Goal: Task Accomplishment & Management: Use online tool/utility

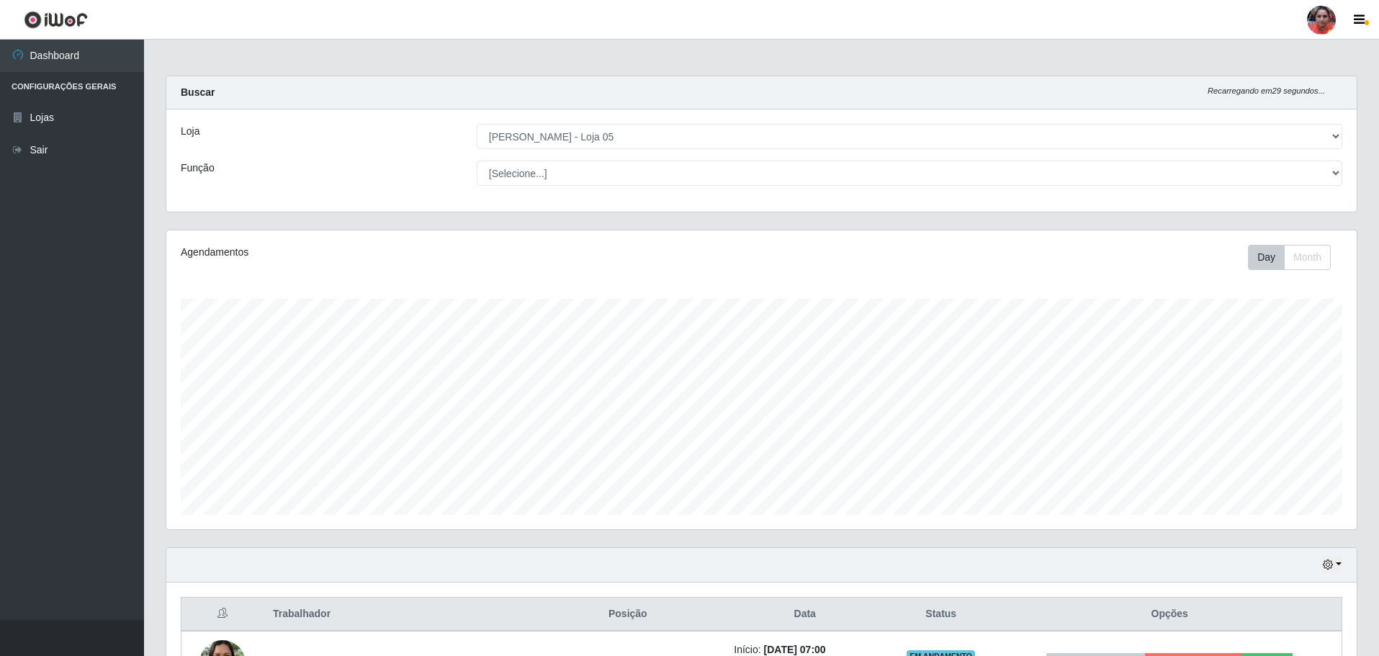
select select "252"
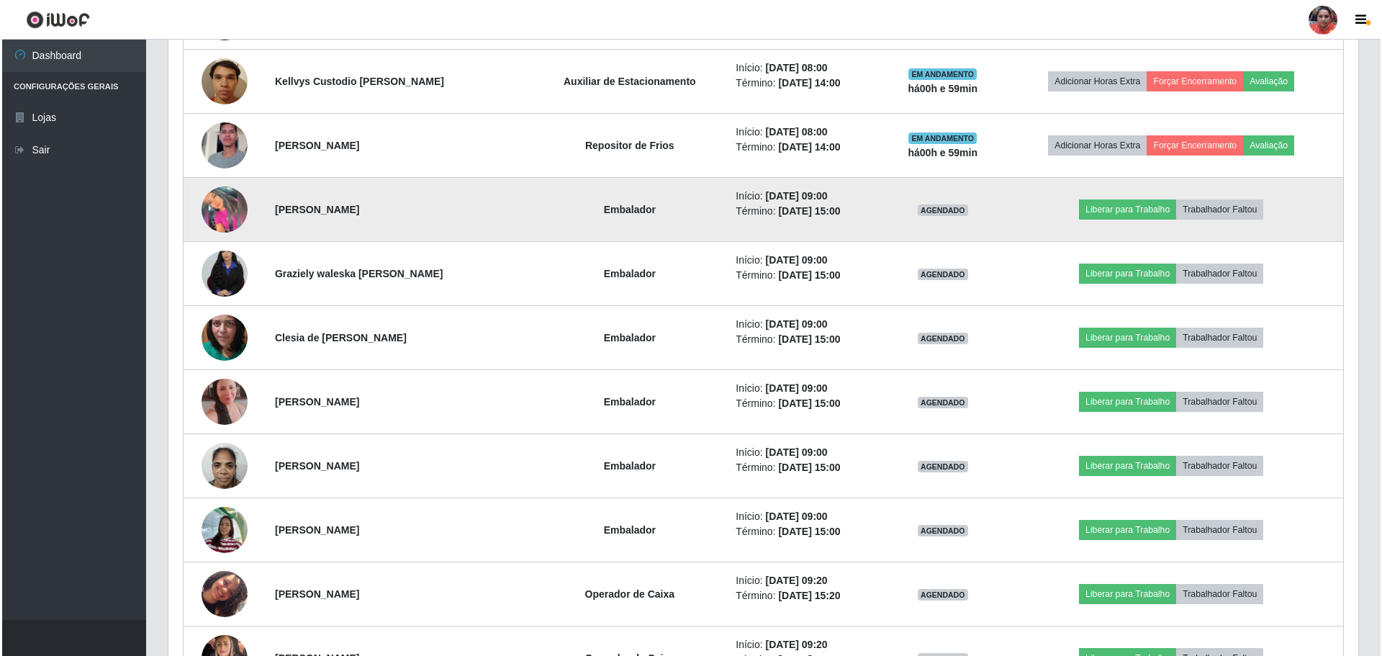
scroll to position [1440, 0]
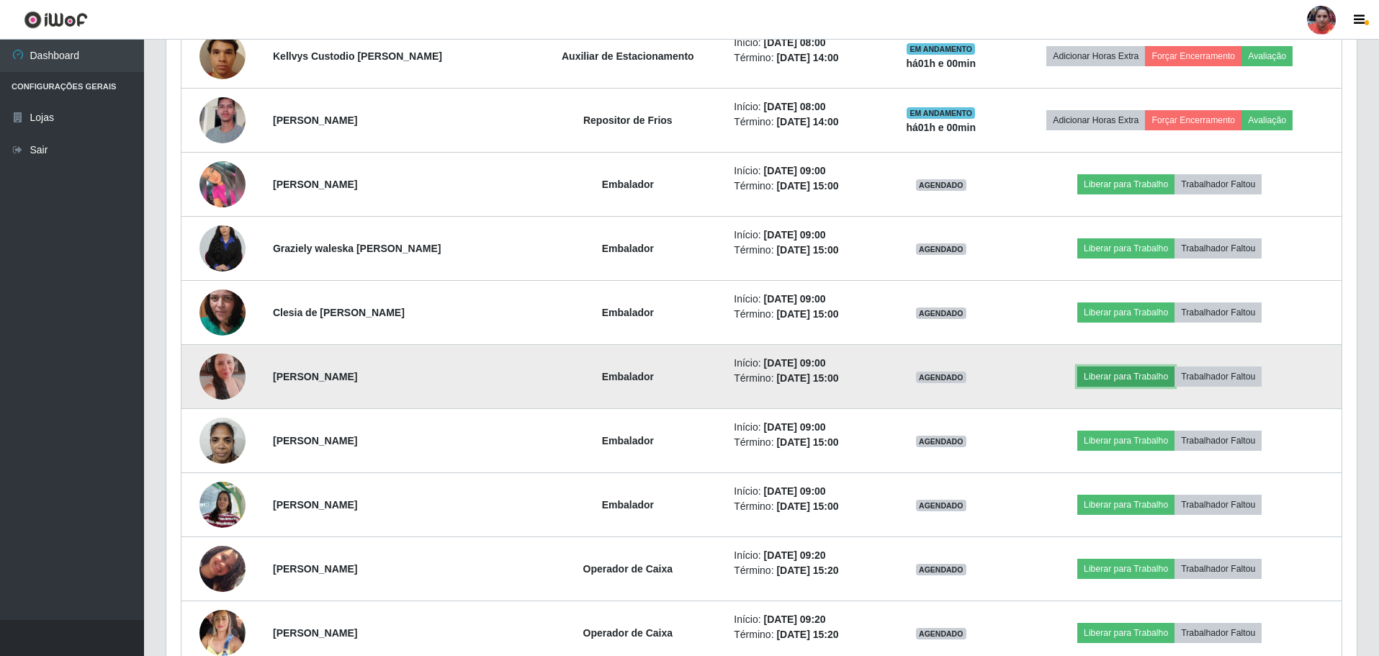
click at [1151, 381] on button "Liberar para Trabalho" at bounding box center [1125, 376] width 97 height 20
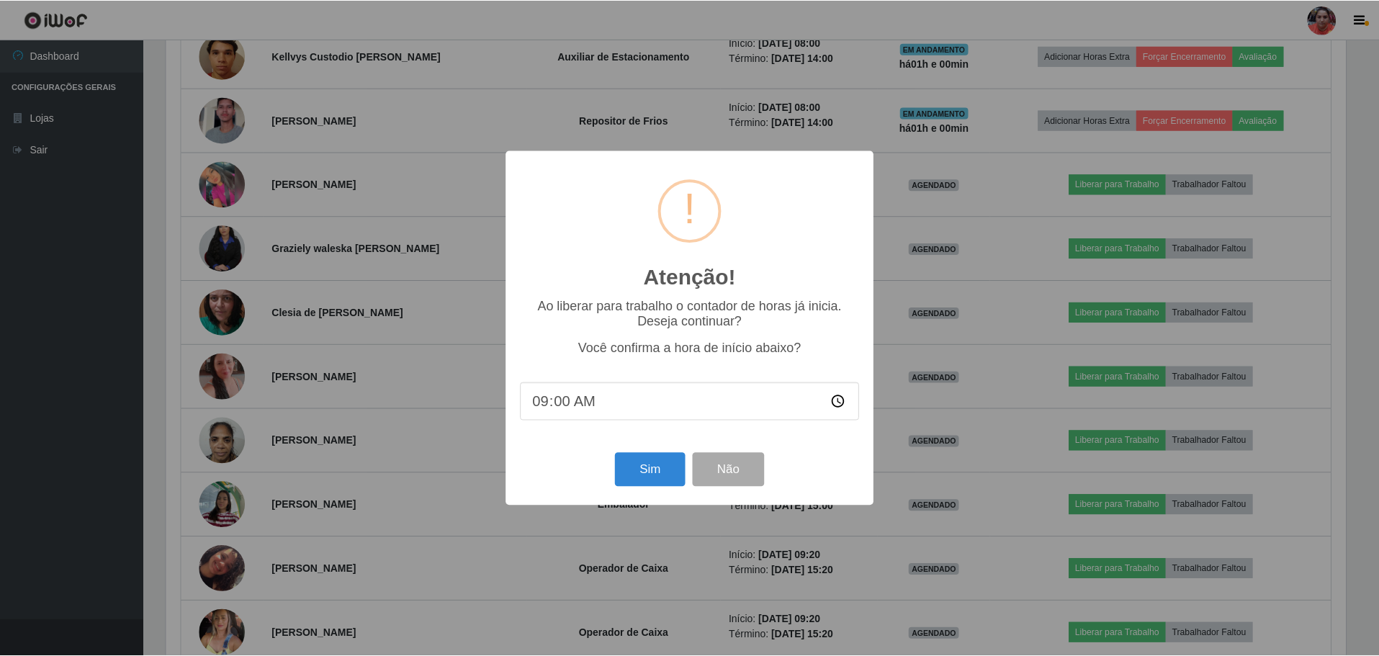
scroll to position [299, 1183]
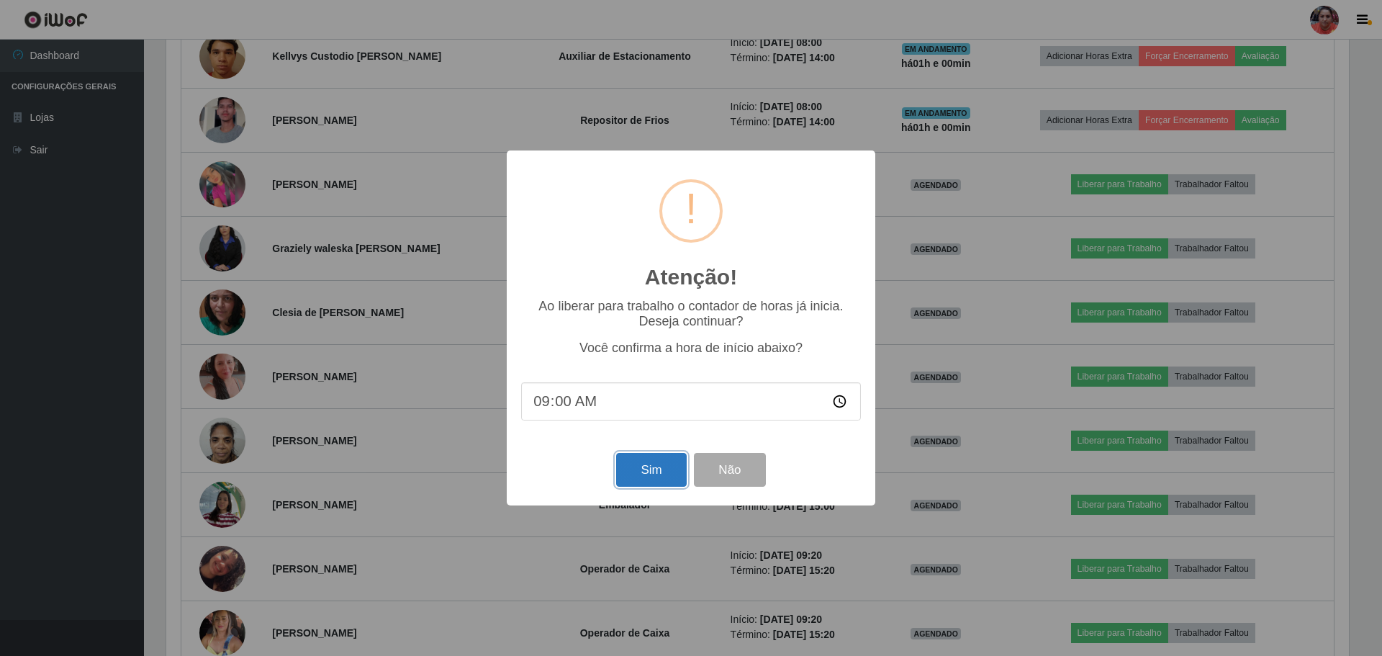
click at [664, 468] on button "Sim" at bounding box center [651, 470] width 70 height 34
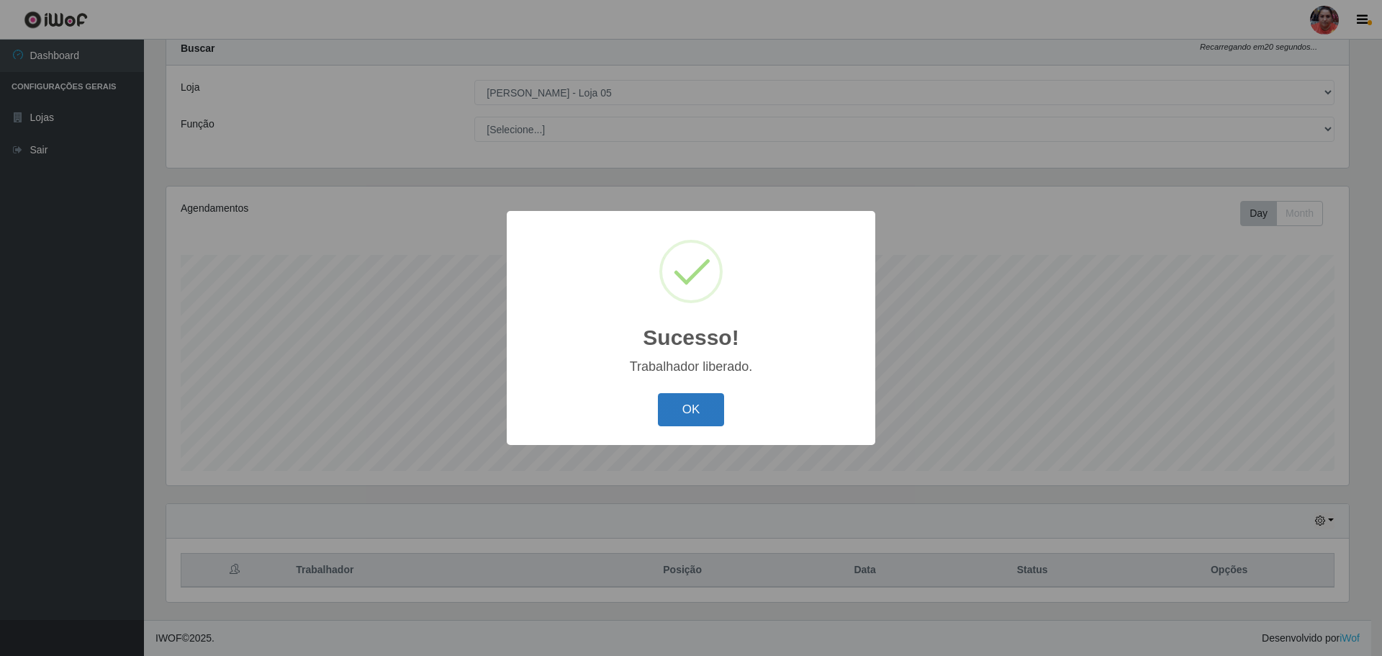
click at [684, 415] on button "OK" at bounding box center [691, 410] width 67 height 34
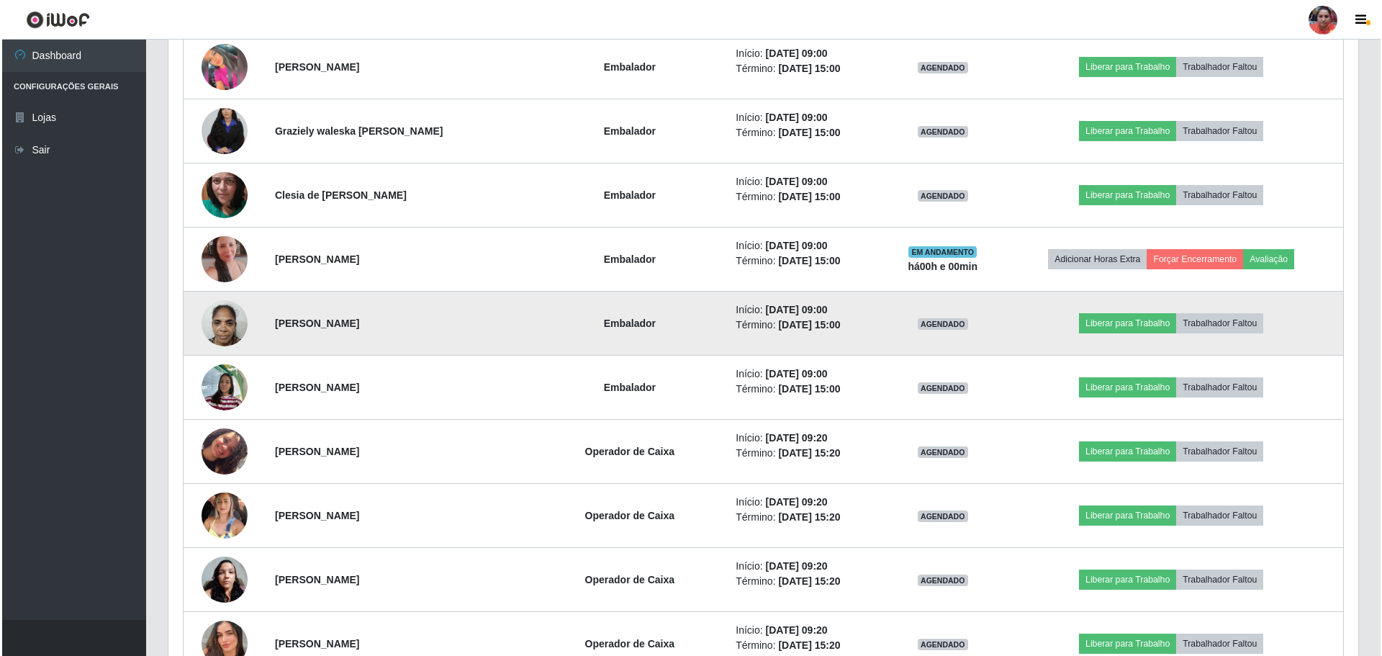
scroll to position [1628, 0]
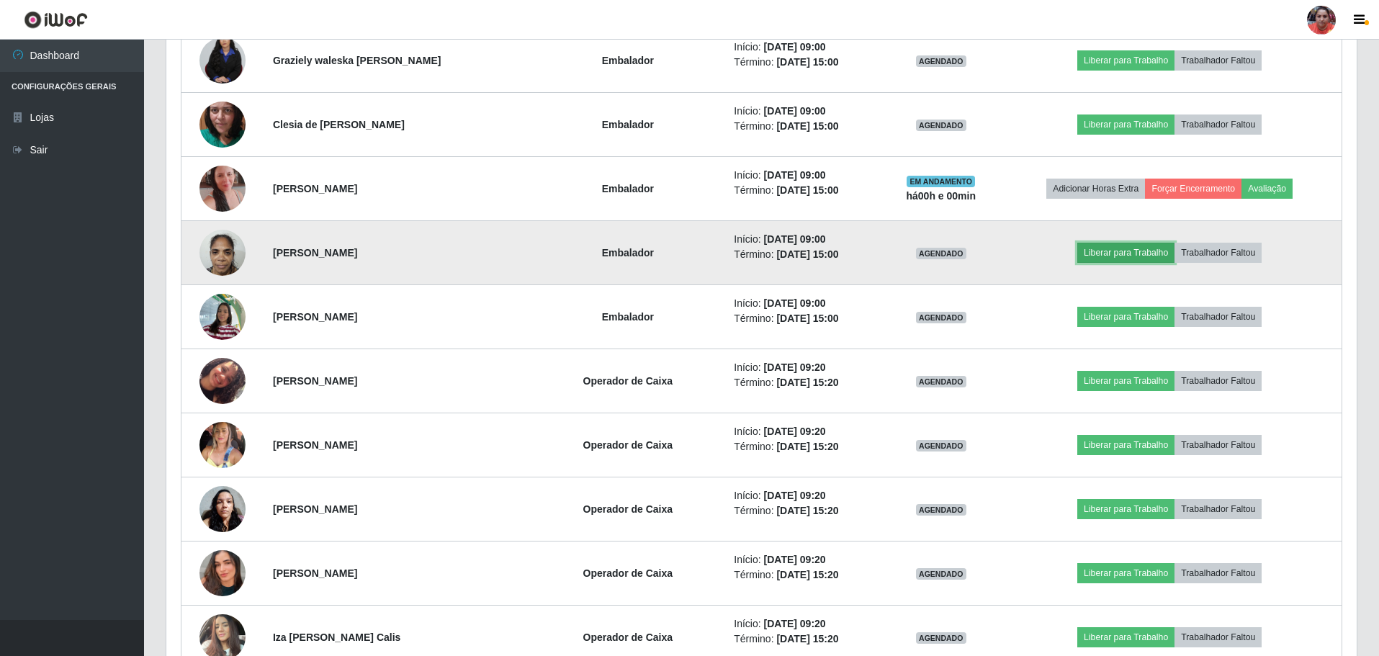
click at [1107, 256] on button "Liberar para Trabalho" at bounding box center [1125, 253] width 97 height 20
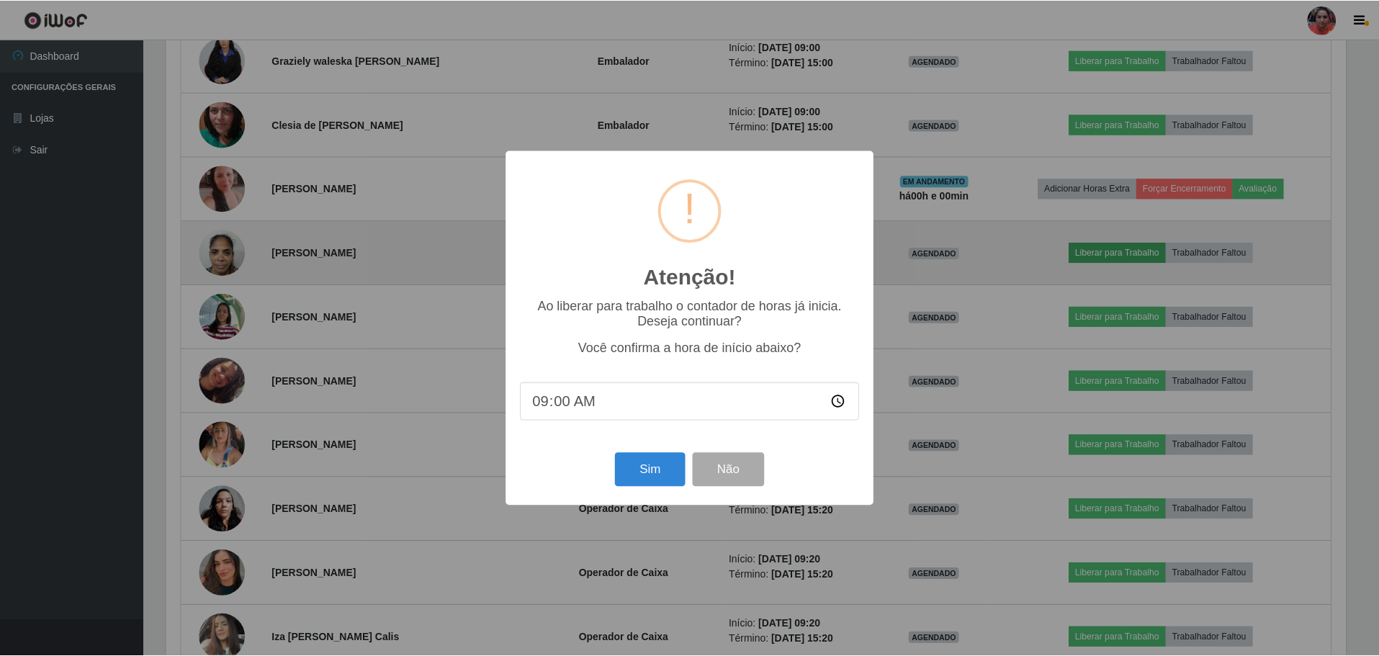
scroll to position [299, 1183]
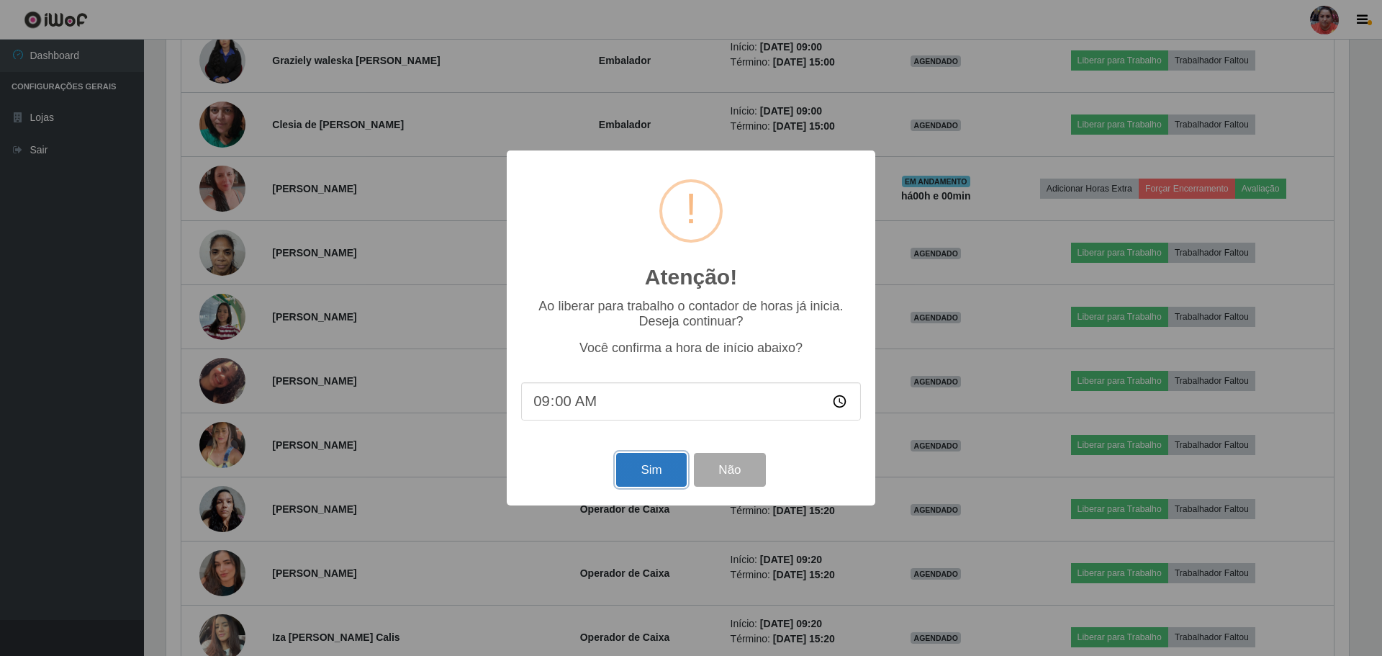
click at [649, 479] on button "Sim" at bounding box center [651, 470] width 70 height 34
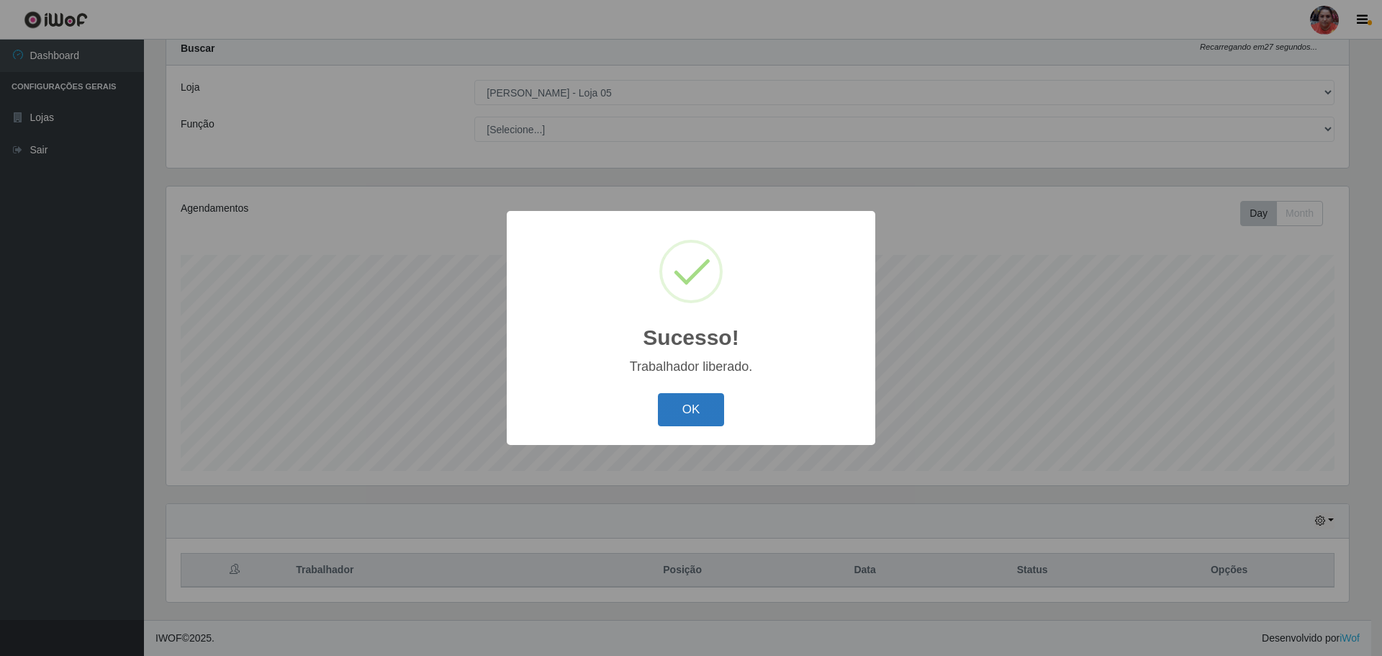
click at [677, 418] on button "OK" at bounding box center [691, 410] width 67 height 34
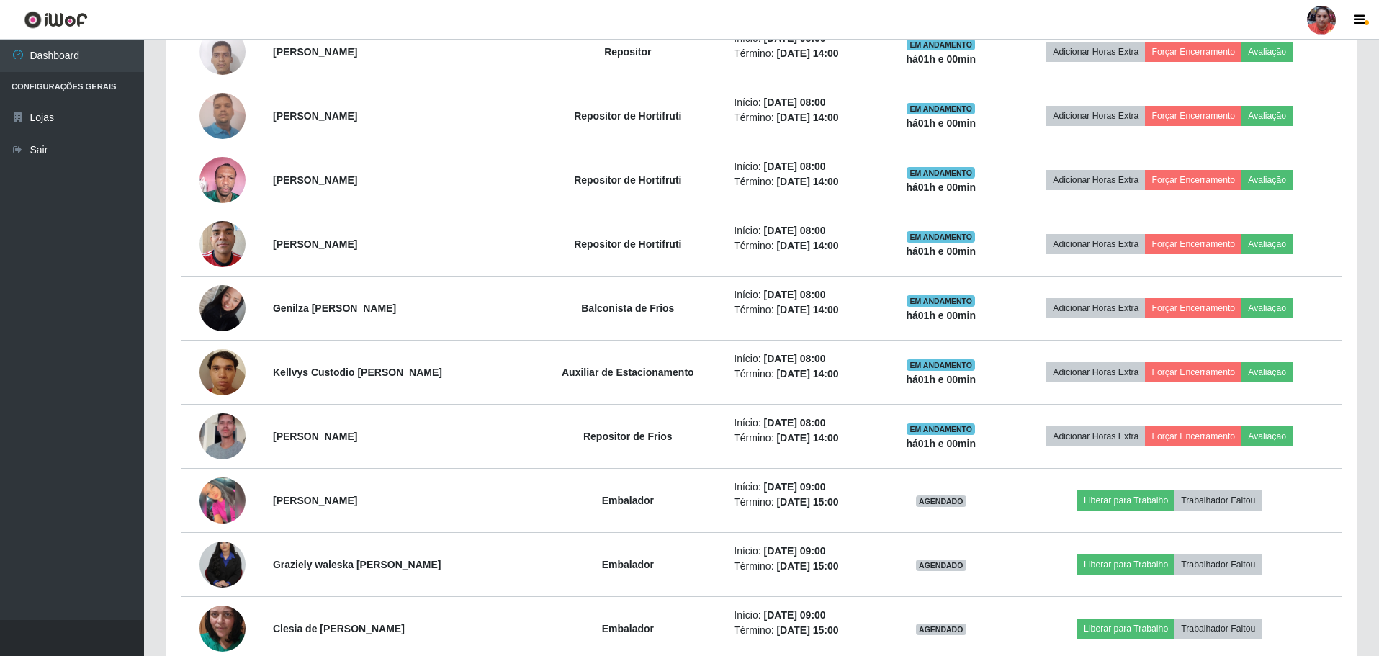
scroll to position [1340, 0]
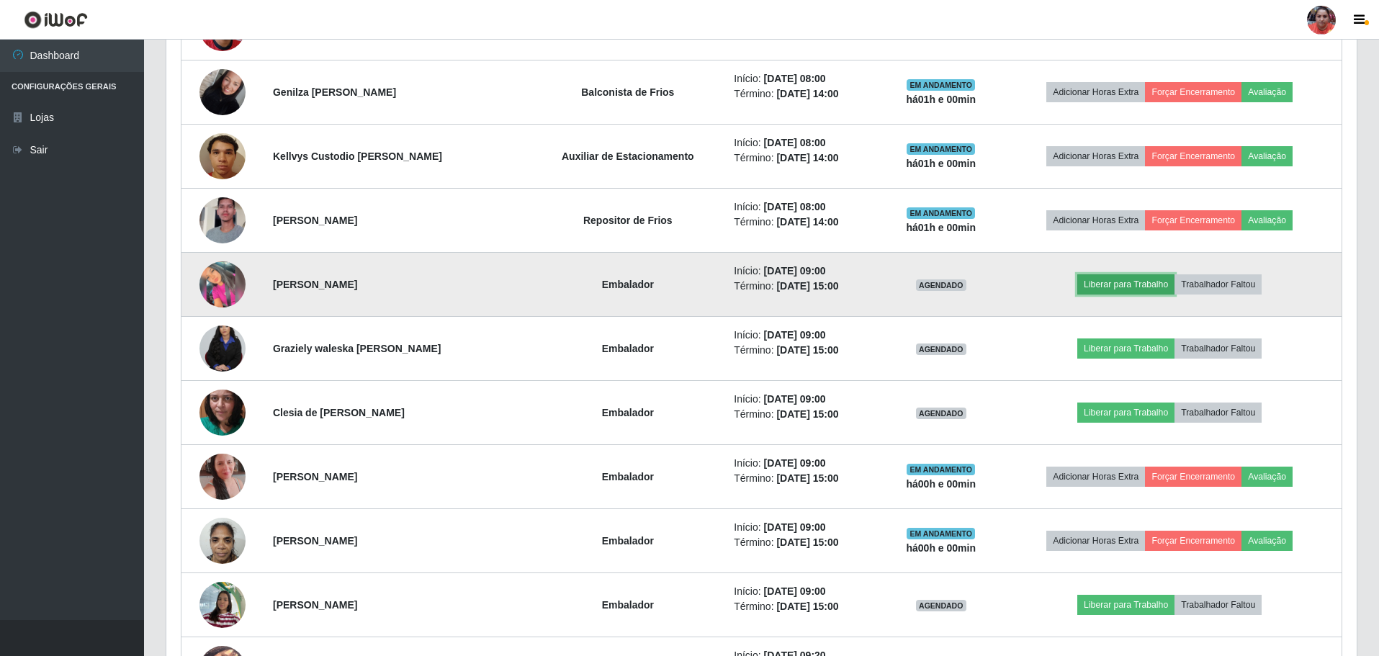
click at [1121, 287] on button "Liberar para Trabalho" at bounding box center [1125, 284] width 97 height 20
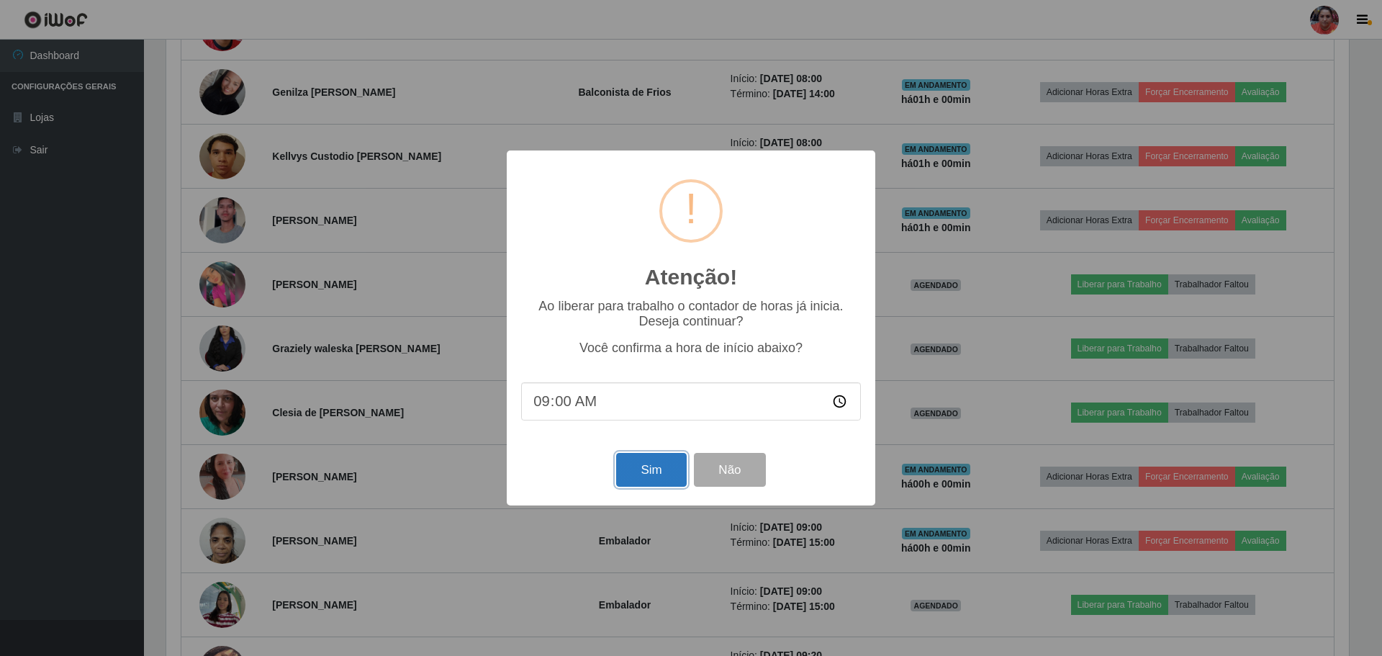
click at [636, 470] on button "Sim" at bounding box center [651, 470] width 70 height 34
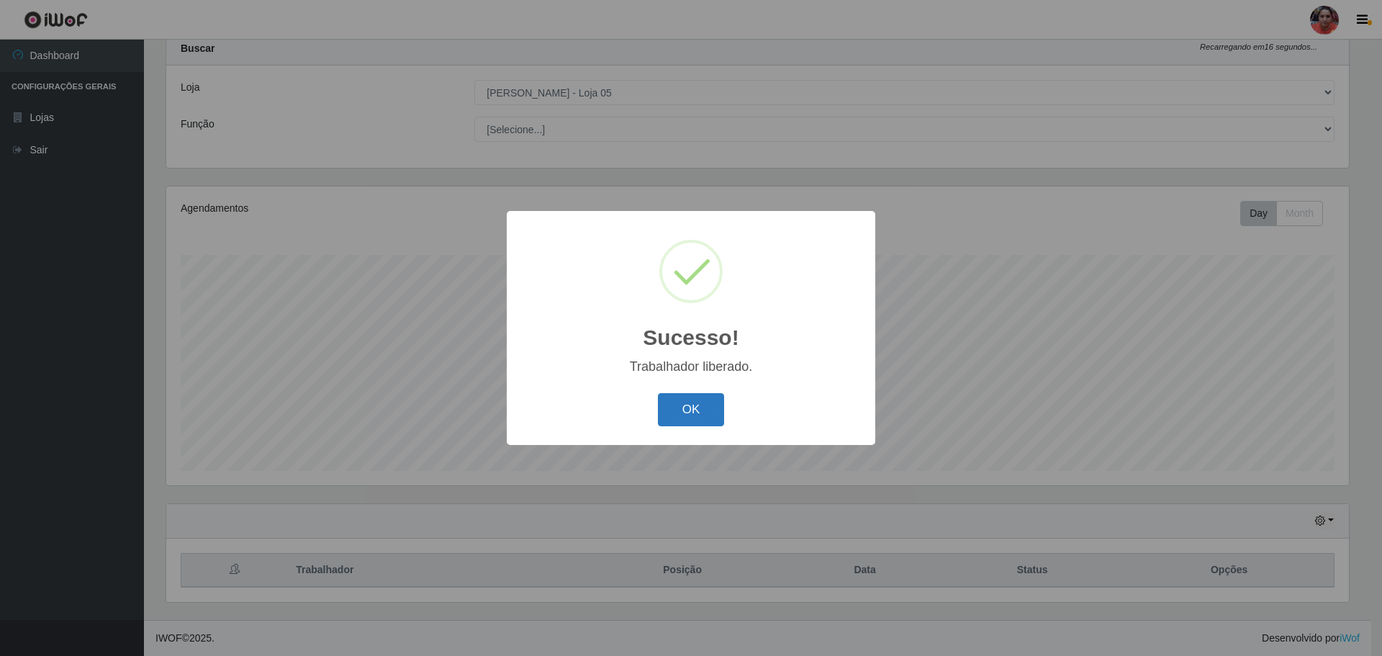
click at [692, 410] on button "OK" at bounding box center [691, 410] width 67 height 34
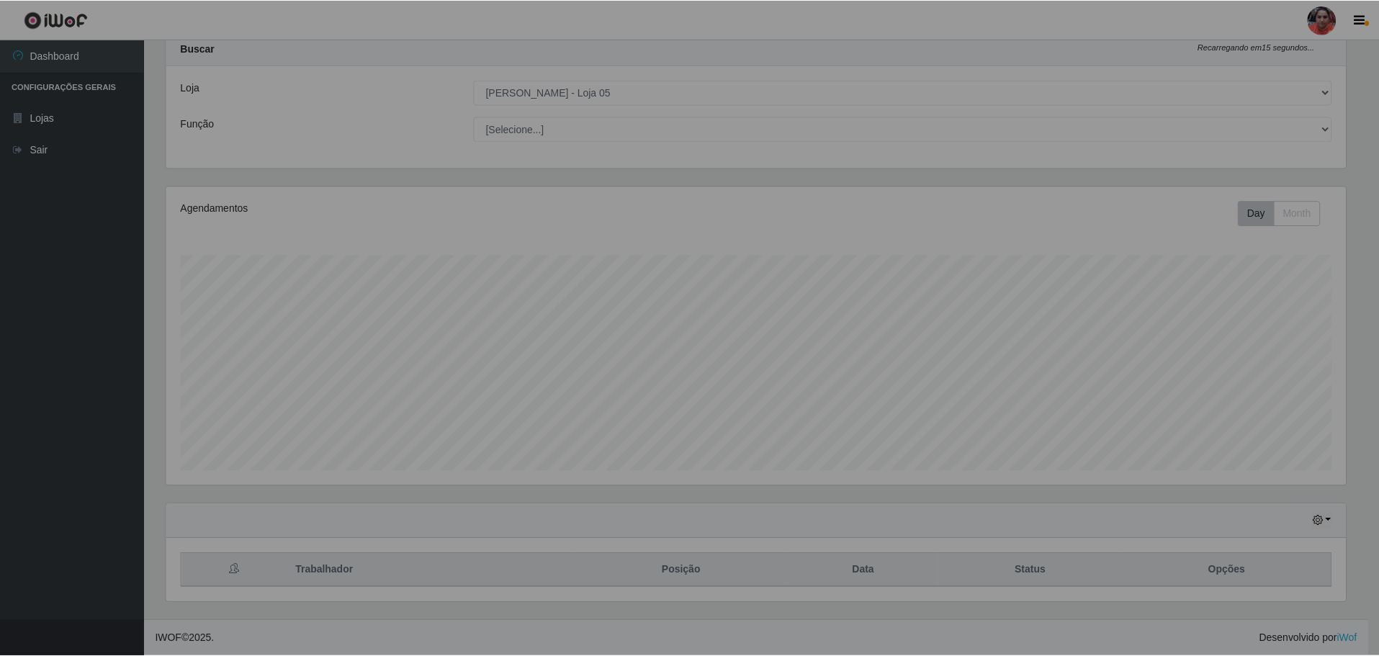
scroll to position [0, 0]
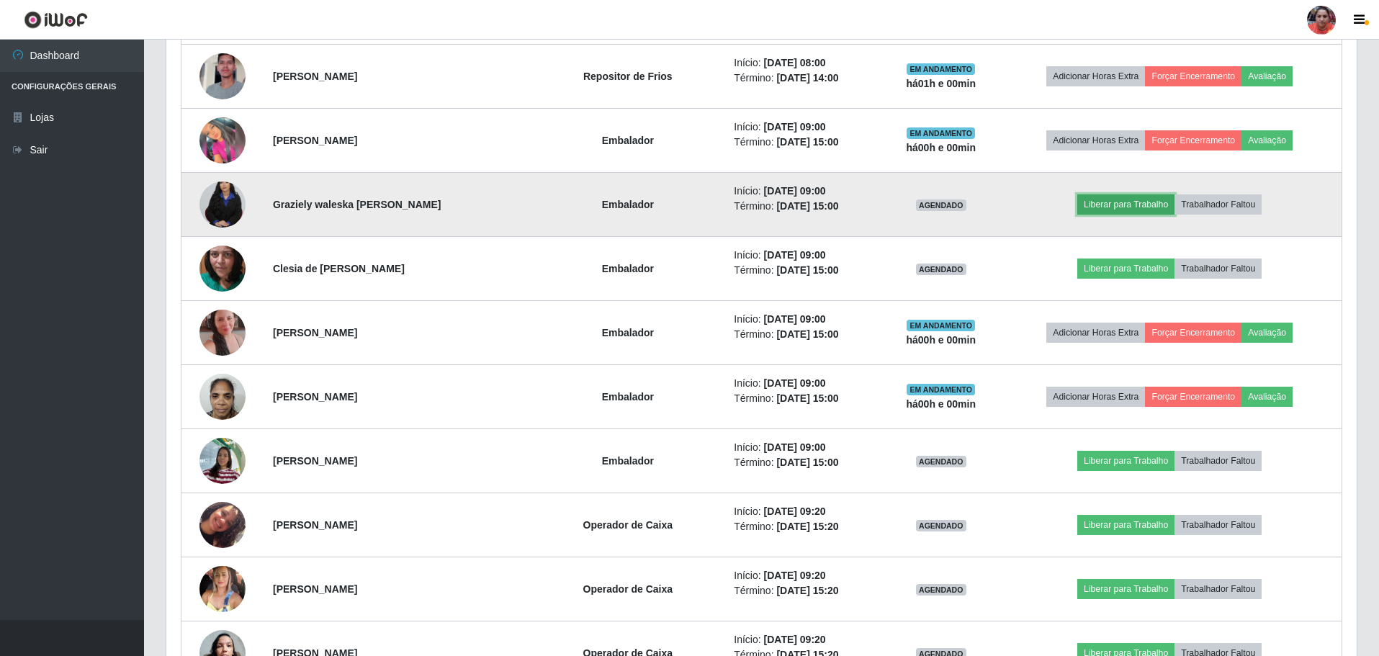
click at [1119, 197] on button "Liberar para Trabalho" at bounding box center [1125, 204] width 97 height 20
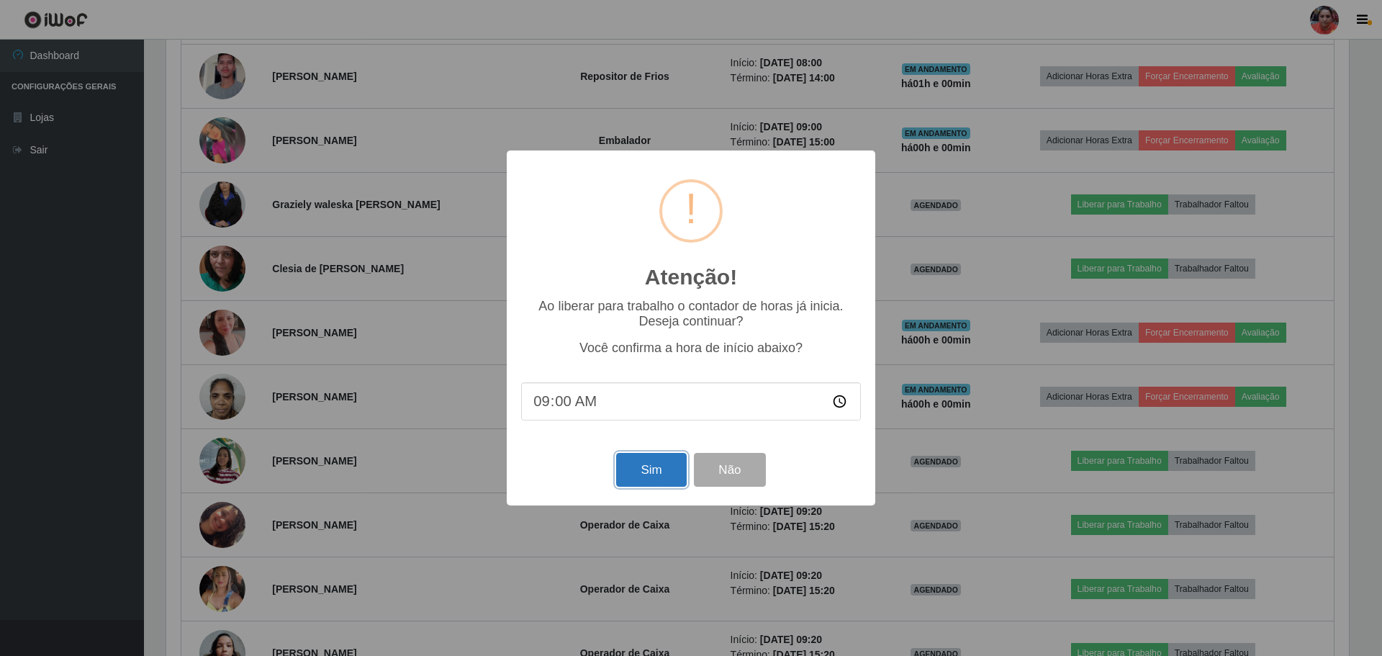
click at [644, 463] on button "Sim" at bounding box center [651, 470] width 70 height 34
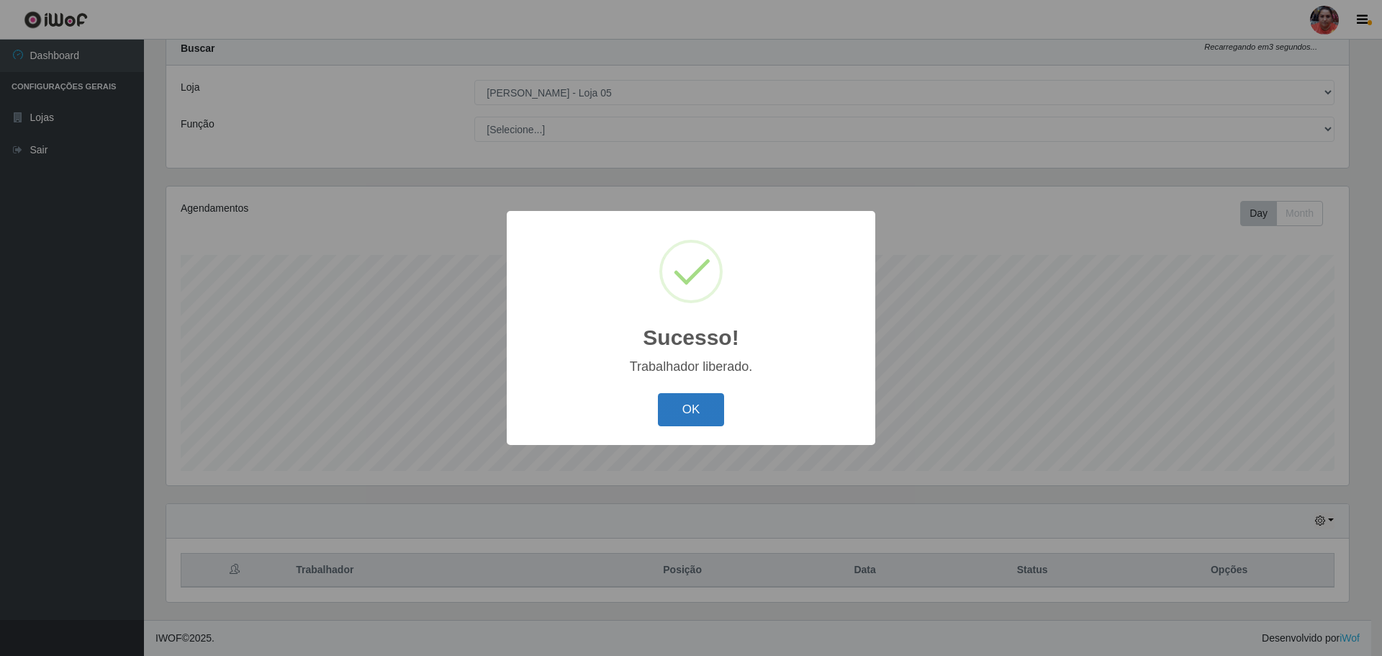
click at [708, 399] on button "OK" at bounding box center [691, 410] width 67 height 34
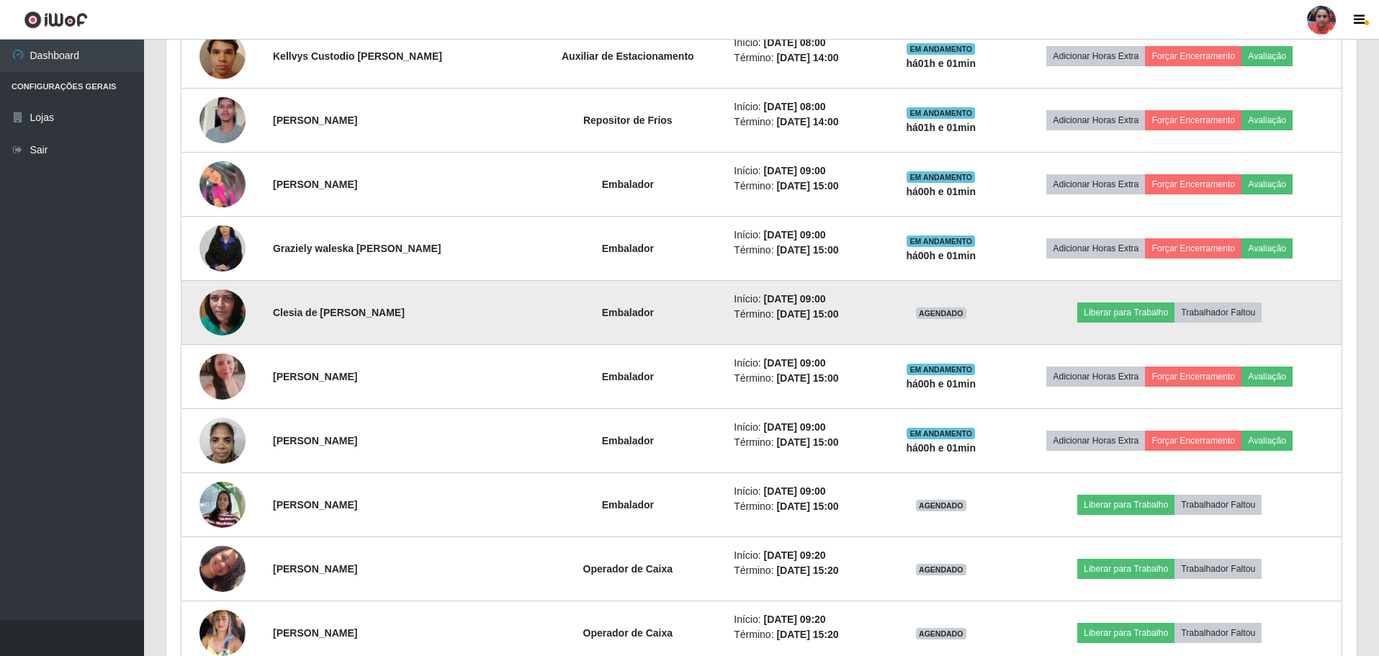
scroll to position [1484, 0]
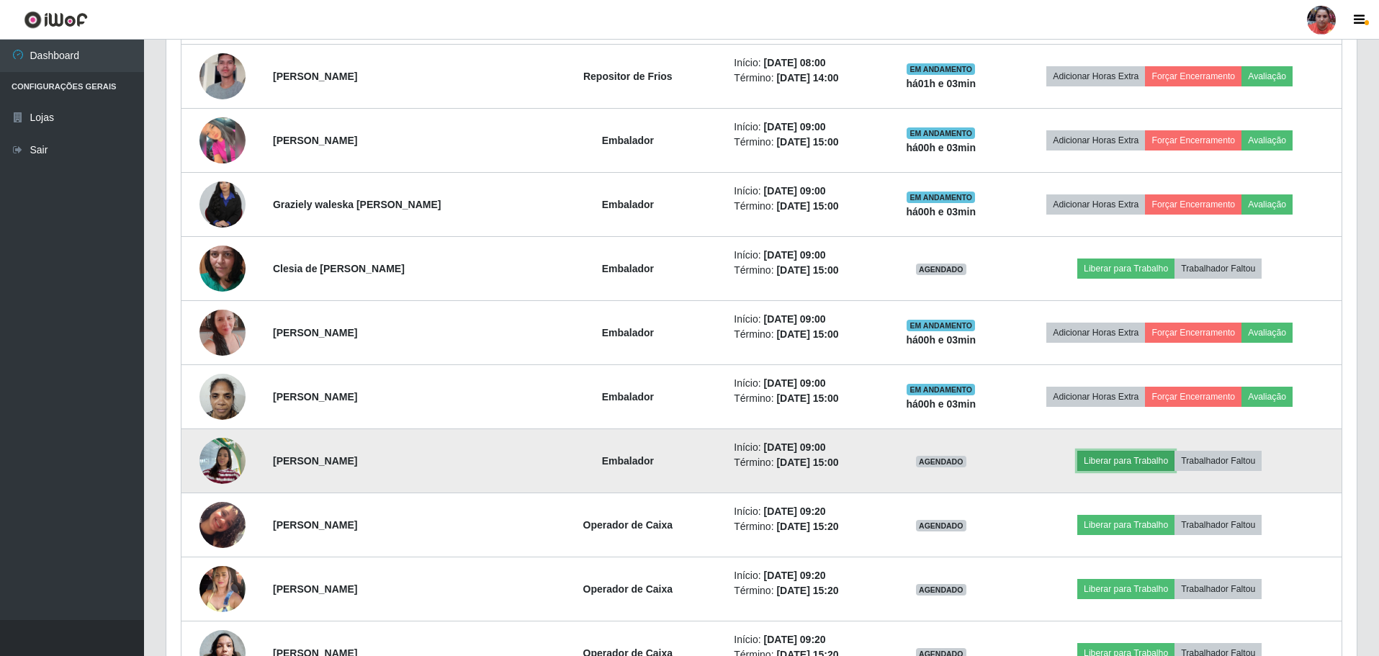
click at [1108, 469] on button "Liberar para Trabalho" at bounding box center [1125, 461] width 97 height 20
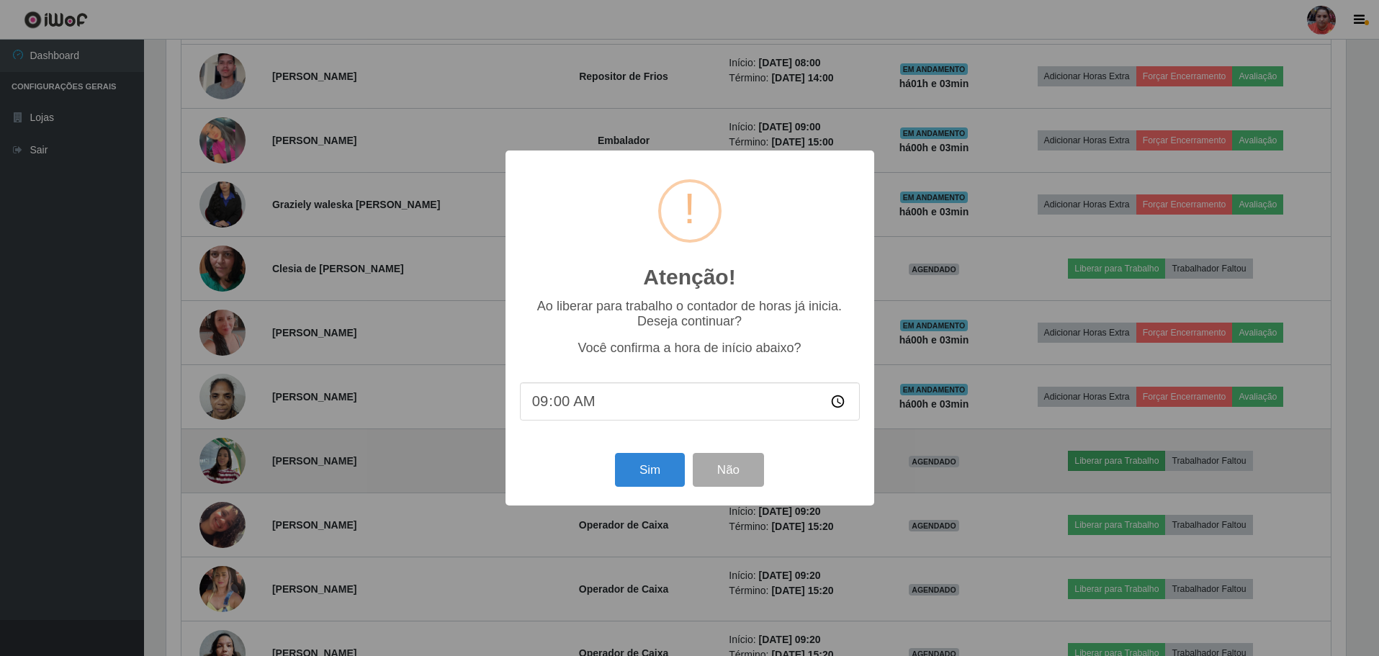
scroll to position [299, 1183]
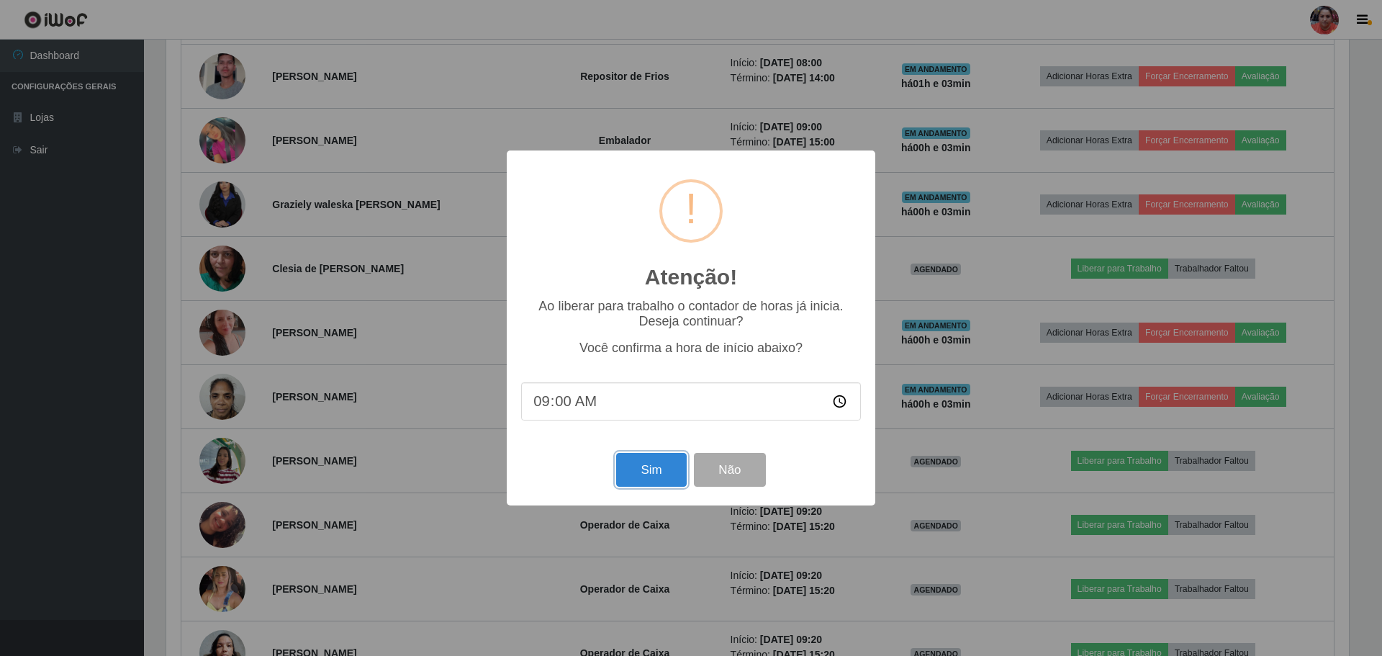
click at [645, 469] on button "Sim" at bounding box center [651, 470] width 70 height 34
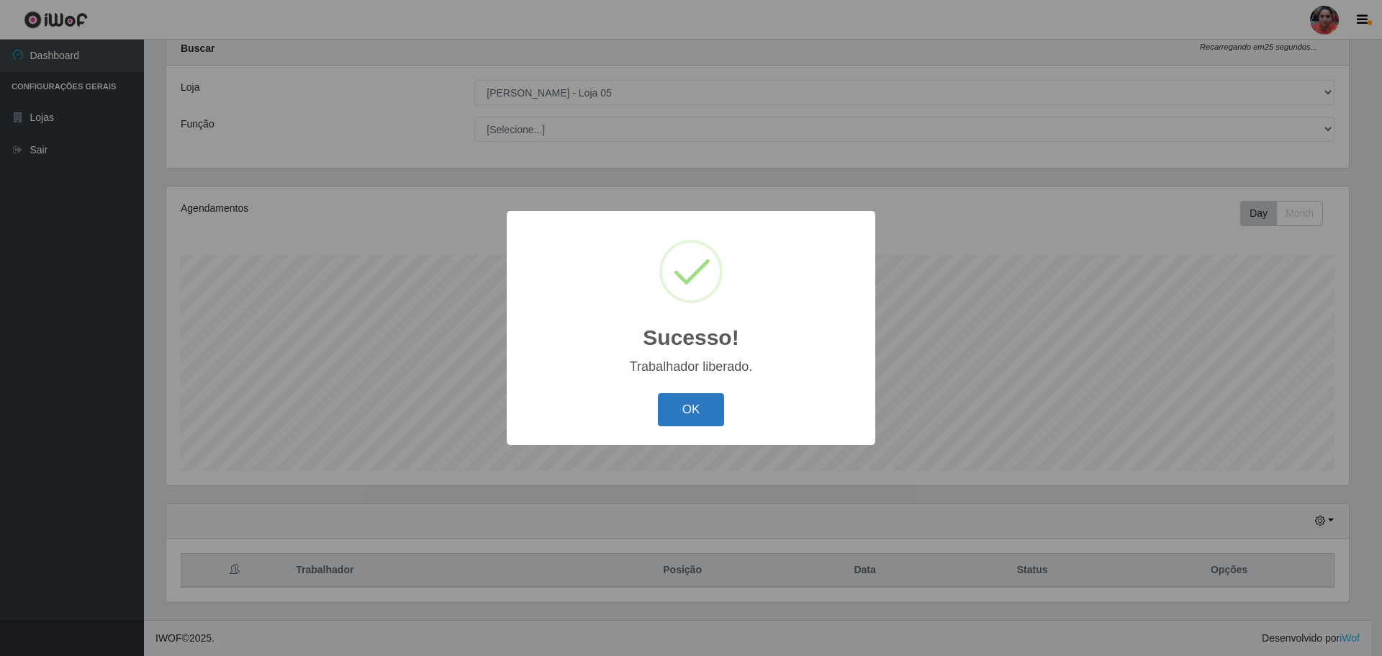
click at [675, 399] on button "OK" at bounding box center [691, 410] width 67 height 34
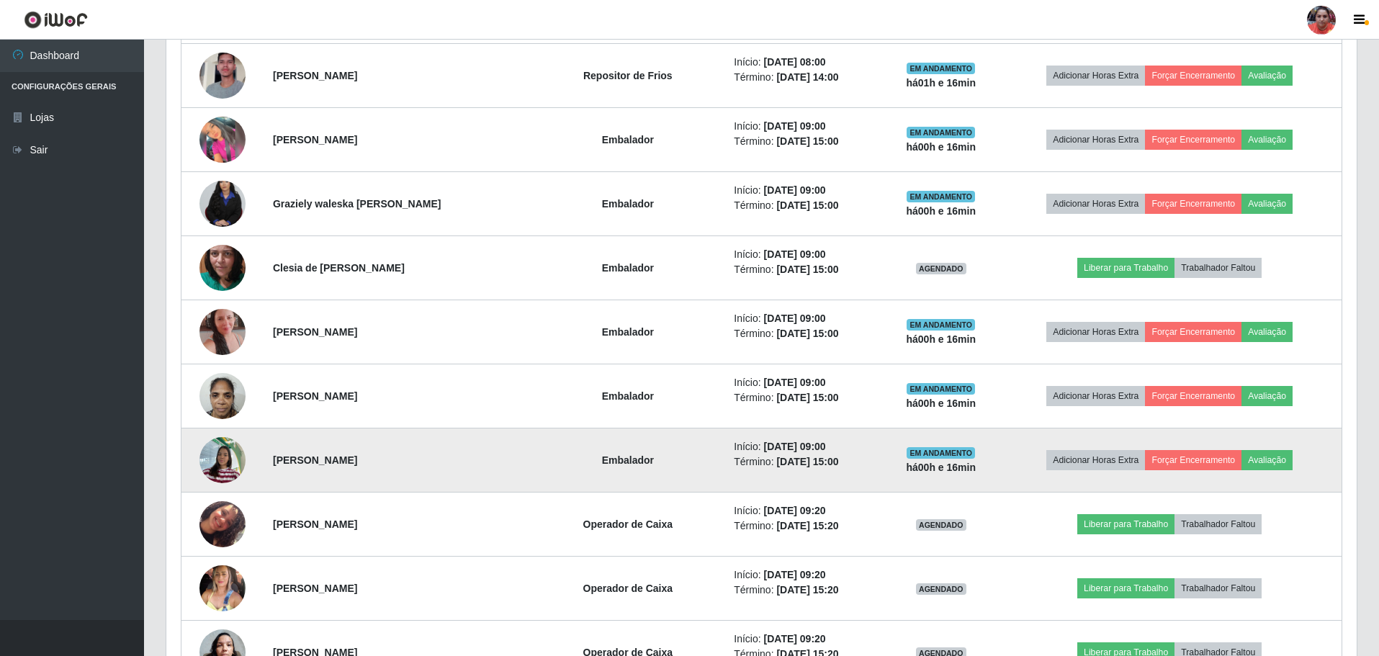
scroll to position [1484, 0]
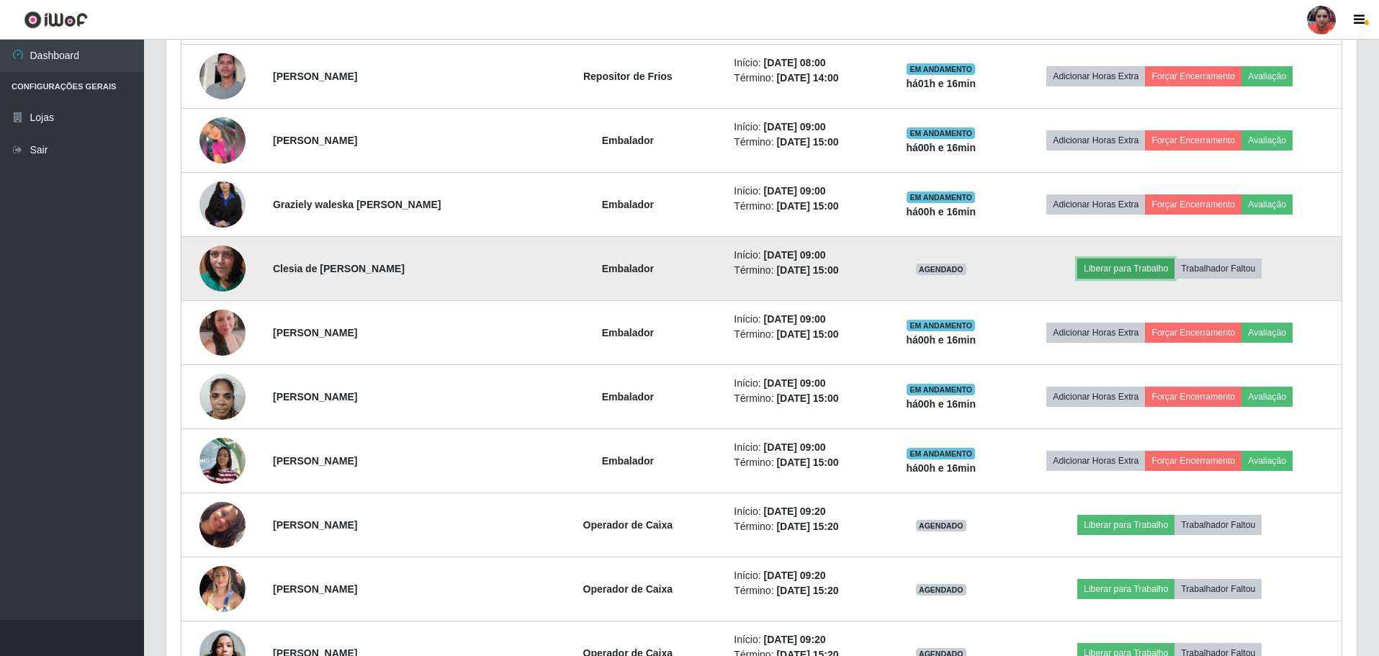
click at [1125, 264] on button "Liberar para Trabalho" at bounding box center [1125, 268] width 97 height 20
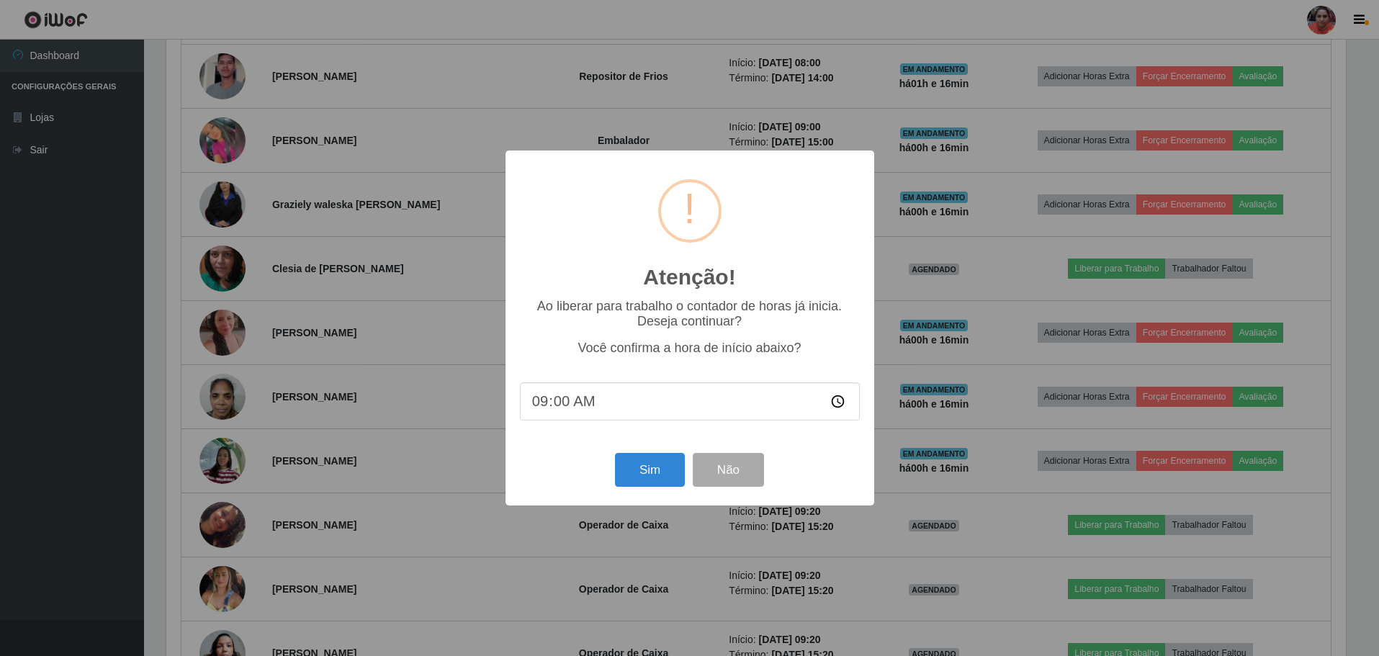
scroll to position [299, 1183]
click at [563, 407] on input "09:00" at bounding box center [691, 401] width 340 height 38
type input "09:16"
click at [651, 469] on button "Sim" at bounding box center [651, 470] width 70 height 34
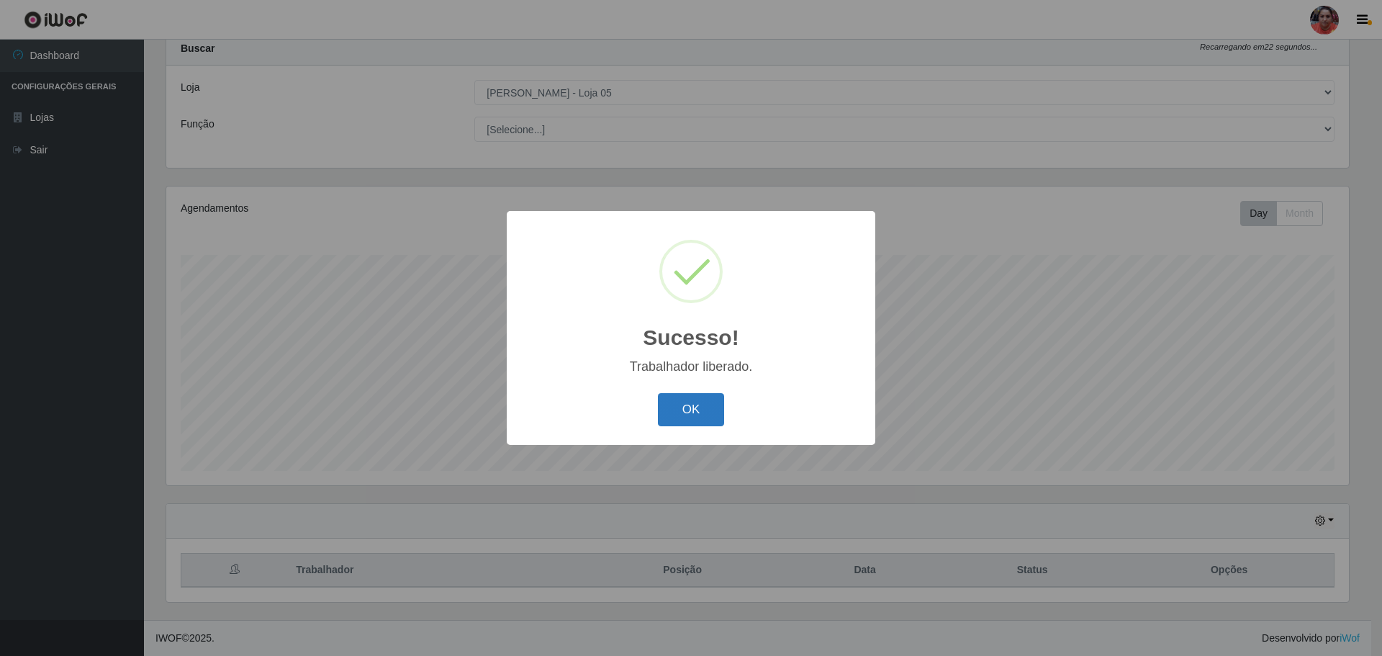
click at [695, 409] on button "OK" at bounding box center [691, 410] width 67 height 34
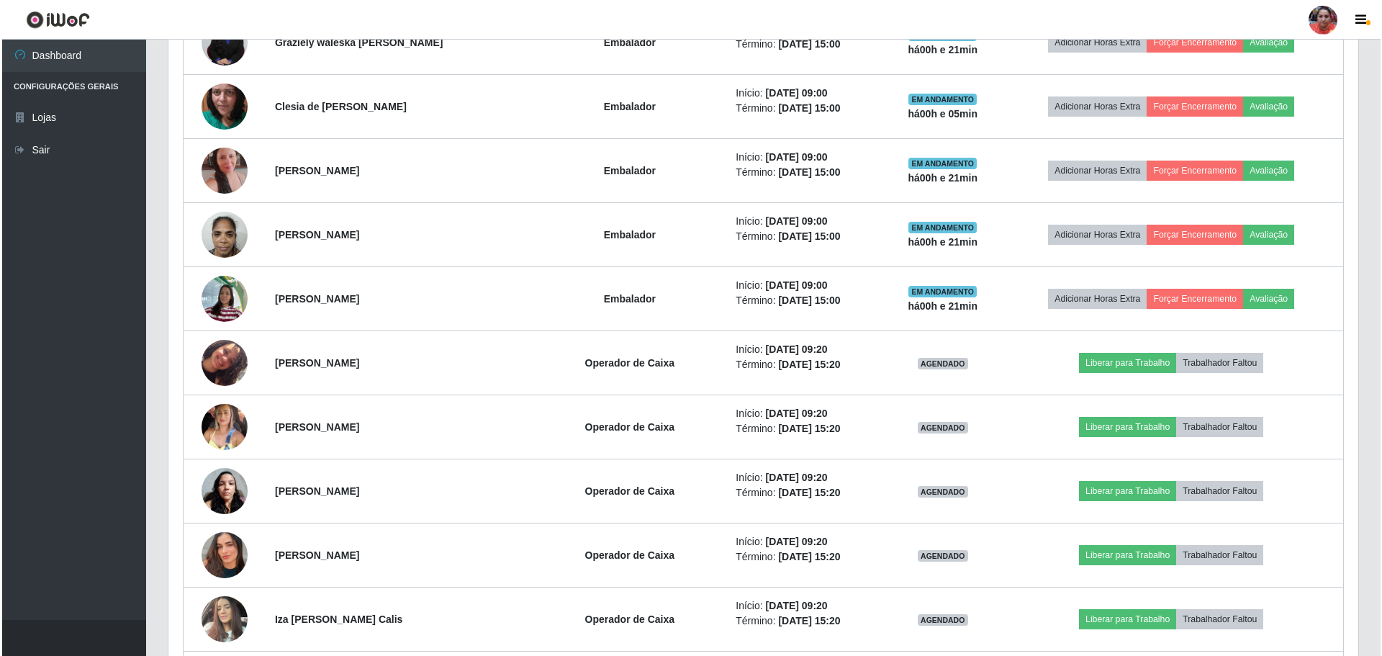
scroll to position [1772, 0]
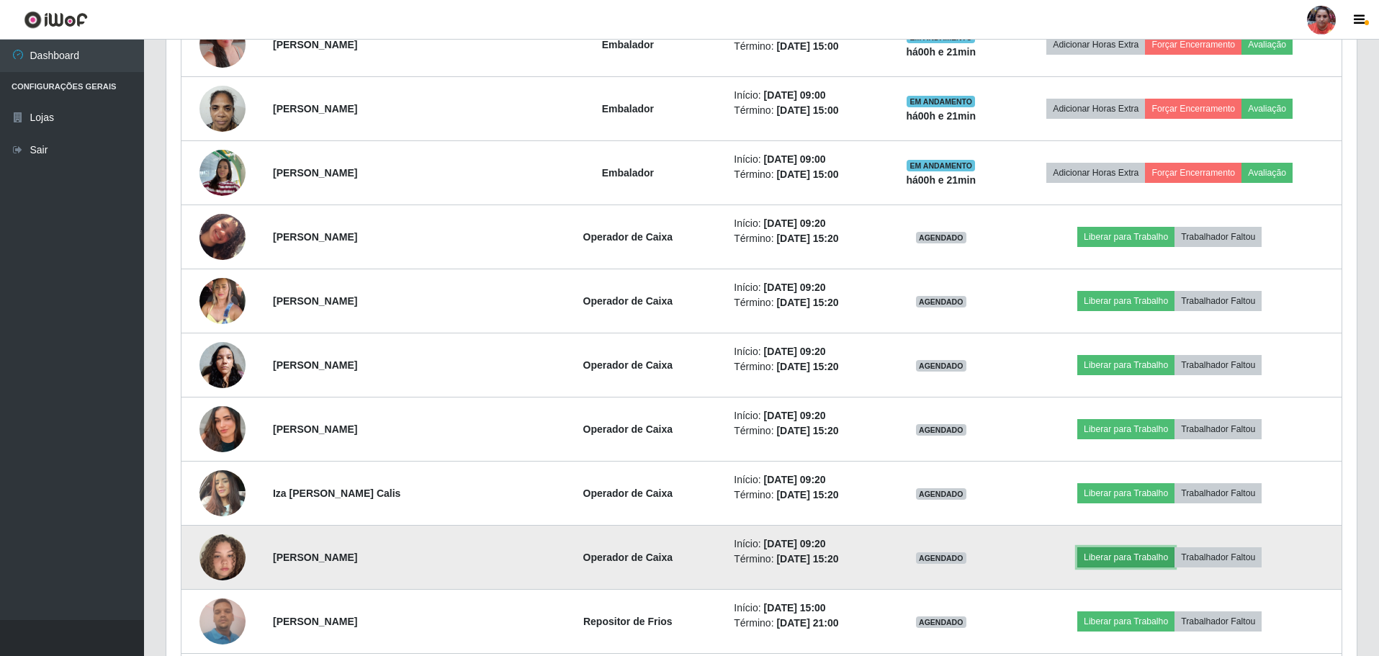
click at [1109, 554] on button "Liberar para Trabalho" at bounding box center [1125, 557] width 97 height 20
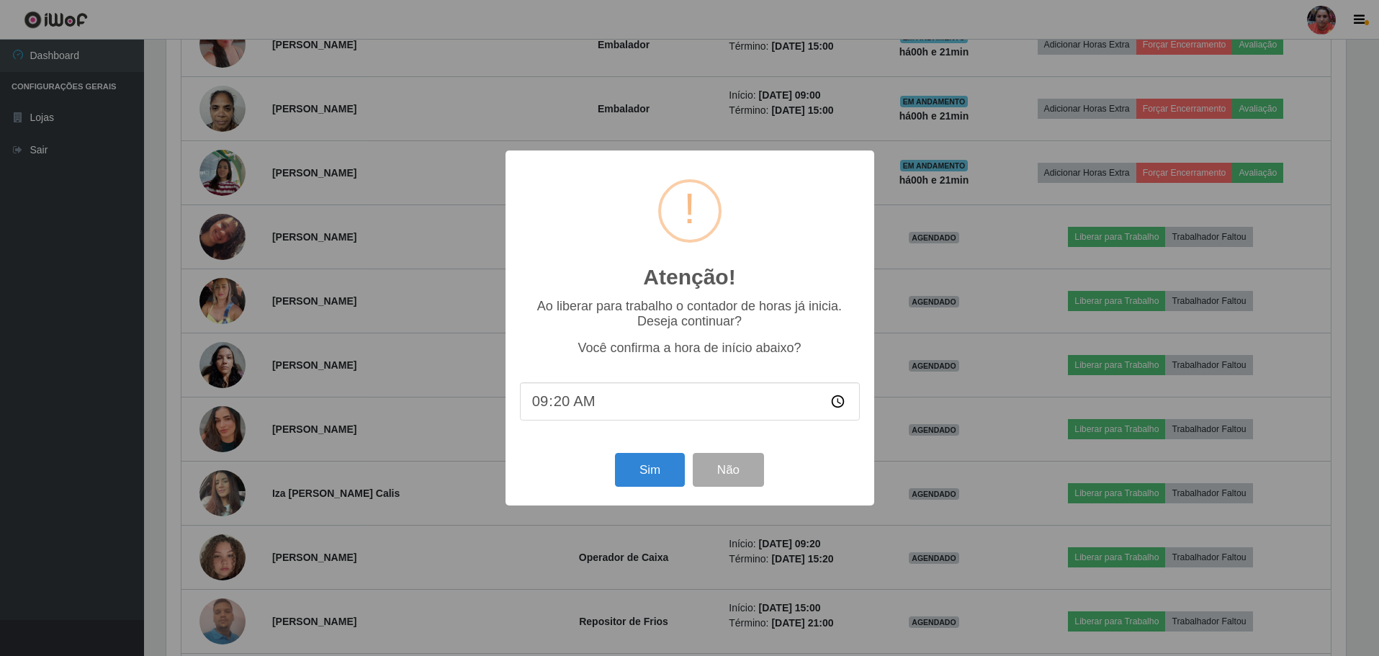
scroll to position [299, 1183]
click at [654, 461] on button "Sim" at bounding box center [651, 470] width 70 height 34
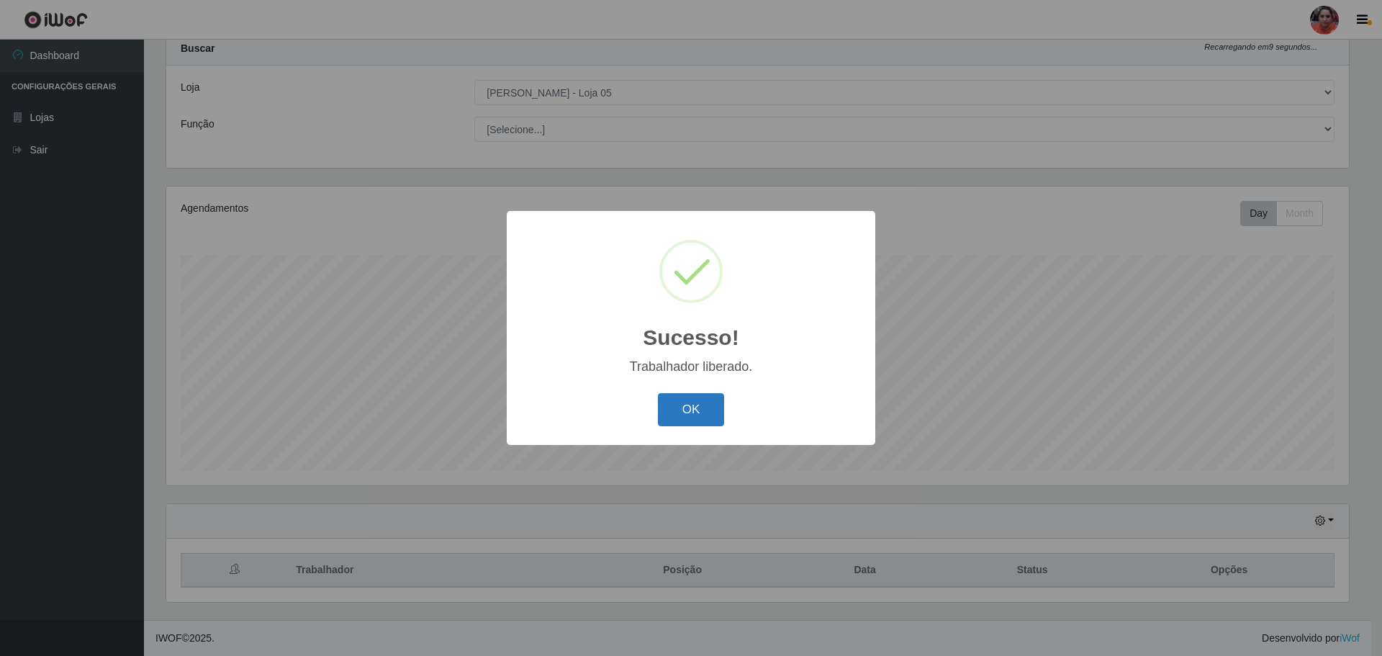
click at [682, 410] on button "OK" at bounding box center [691, 410] width 67 height 34
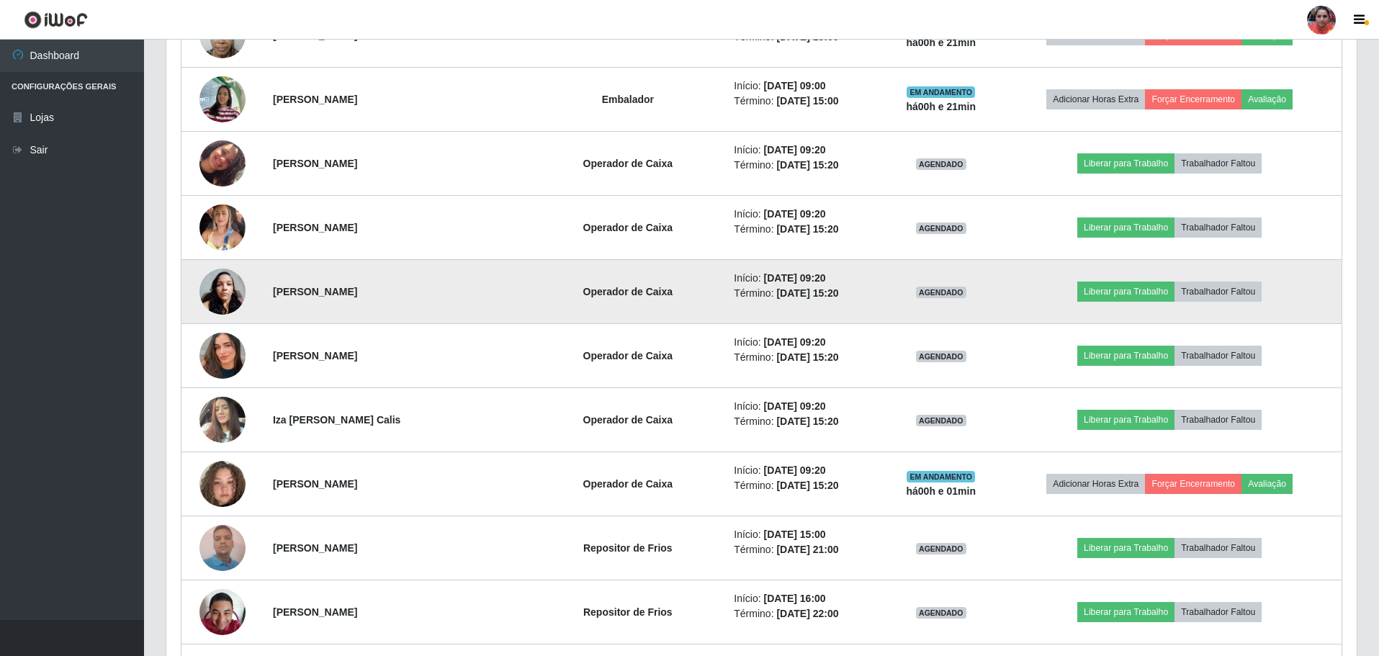
scroll to position [1844, 0]
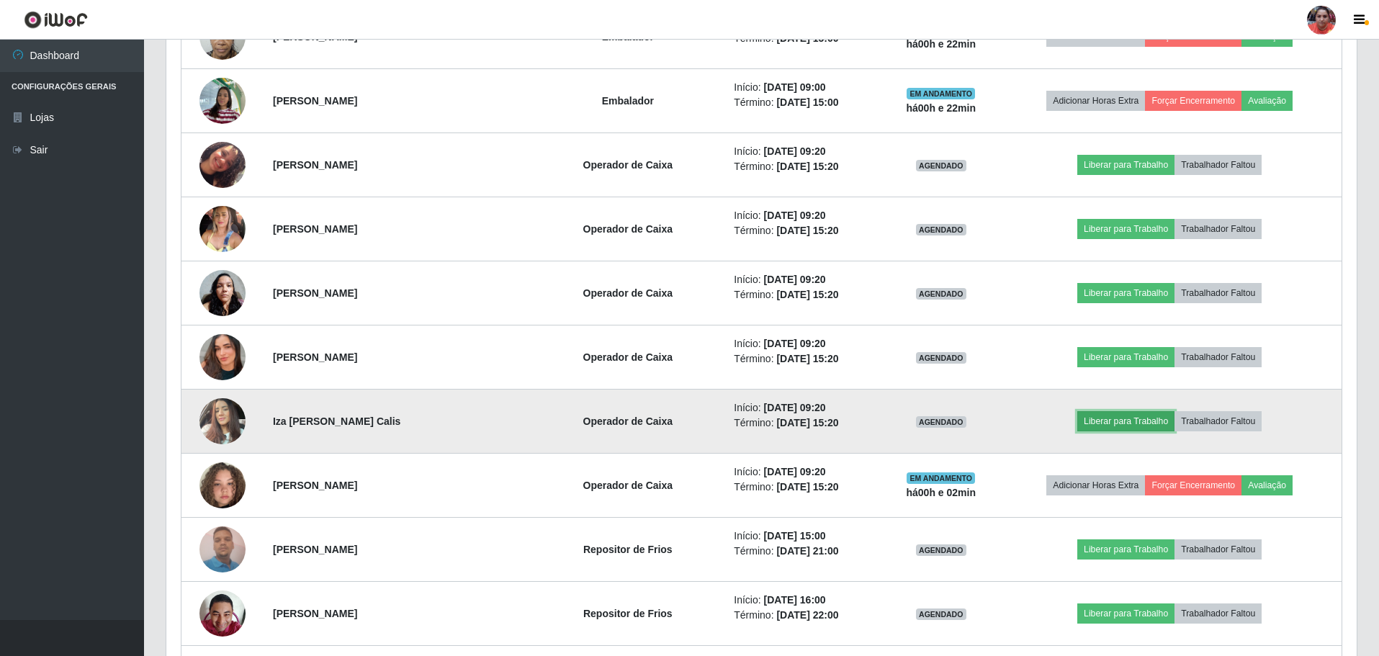
click at [1148, 415] on button "Liberar para Trabalho" at bounding box center [1125, 421] width 97 height 20
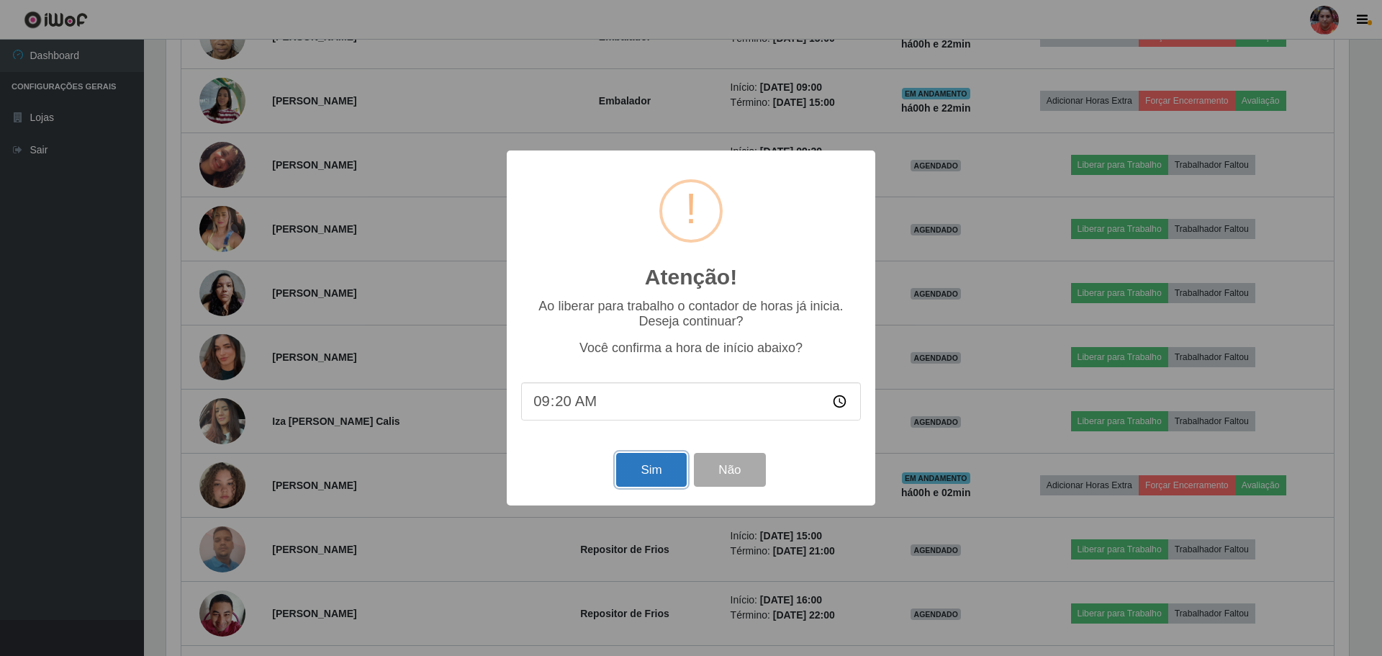
click at [673, 477] on button "Sim" at bounding box center [651, 470] width 70 height 34
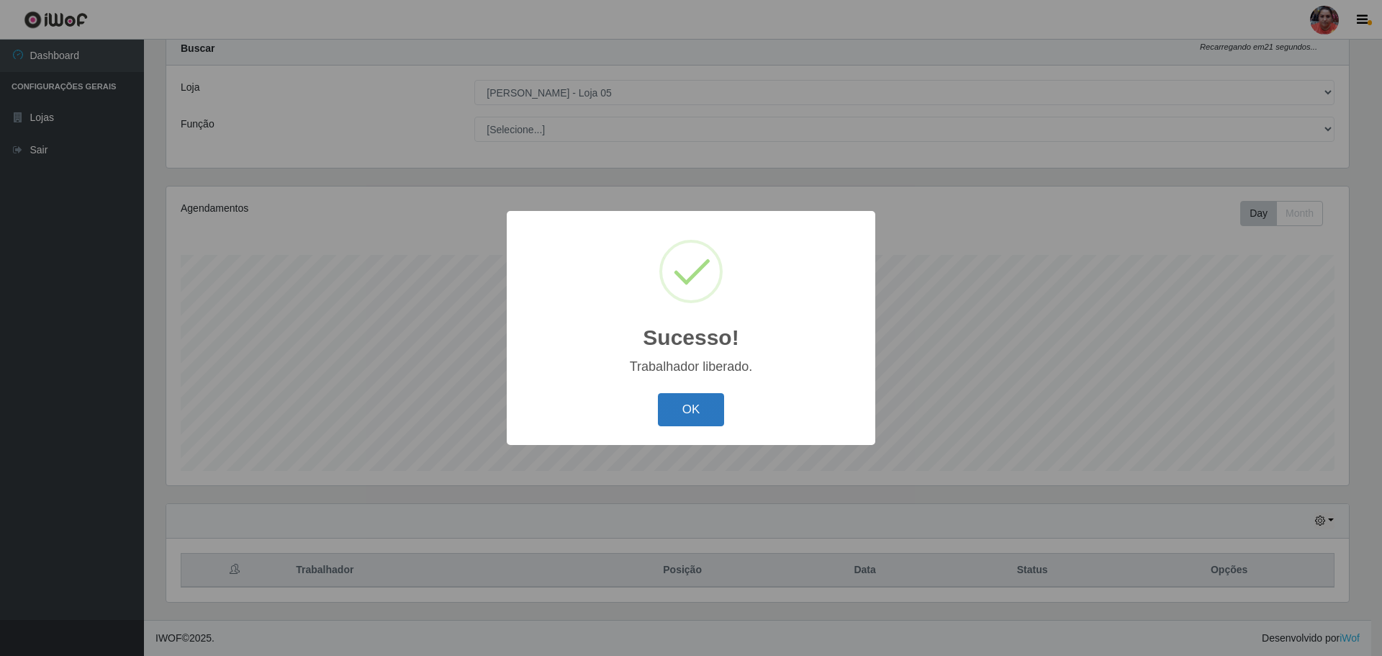
click at [701, 412] on button "OK" at bounding box center [691, 410] width 67 height 34
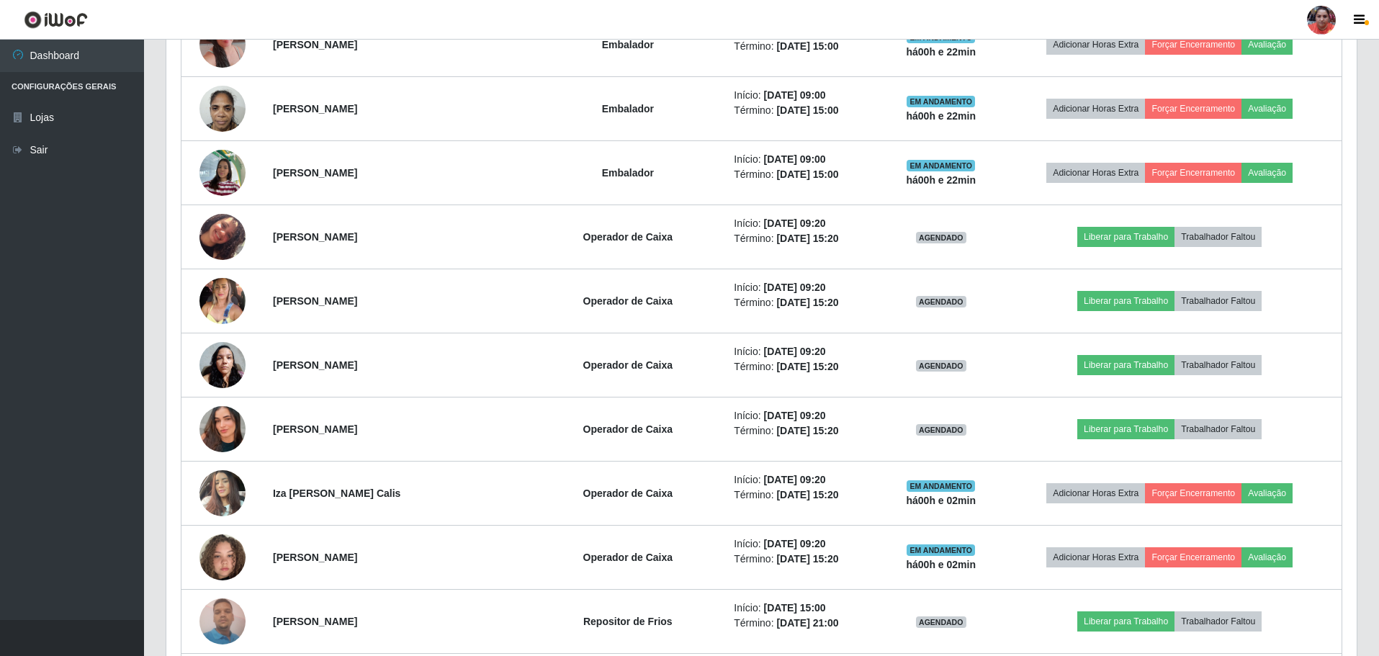
scroll to position [1844, 0]
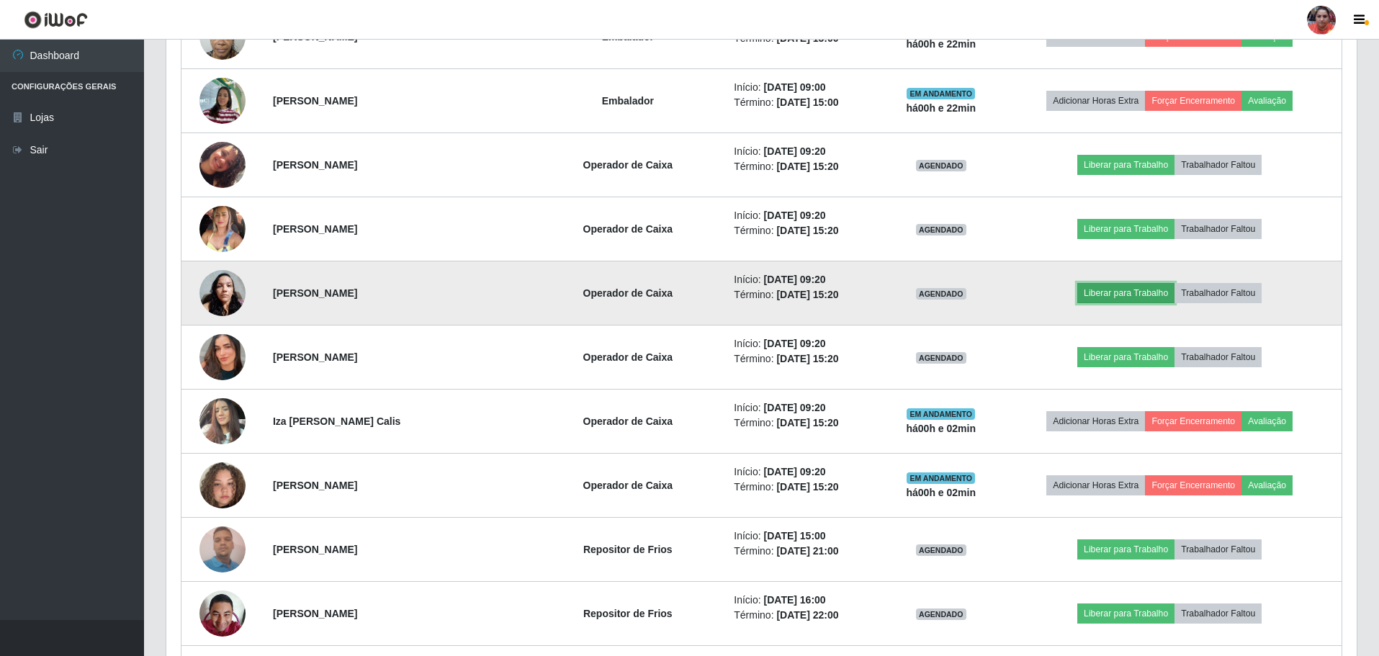
click at [1114, 292] on button "Liberar para Trabalho" at bounding box center [1125, 293] width 97 height 20
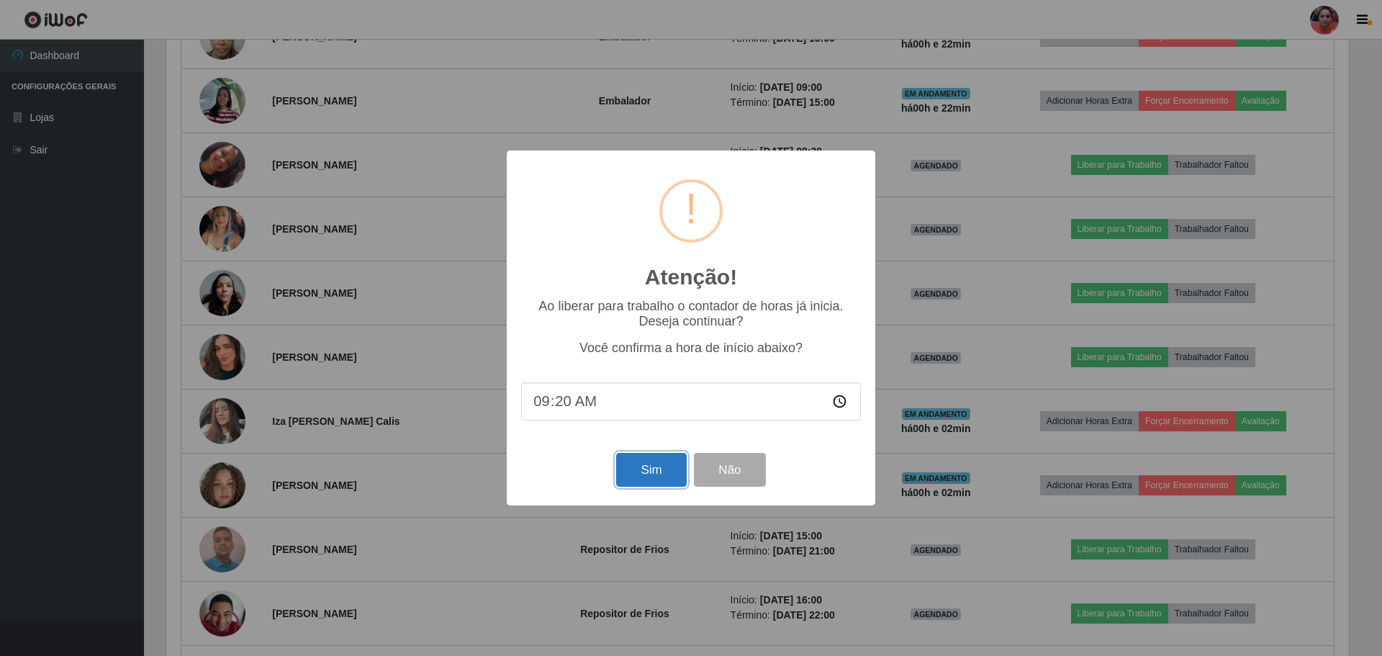
click at [670, 469] on button "Sim" at bounding box center [651, 470] width 70 height 34
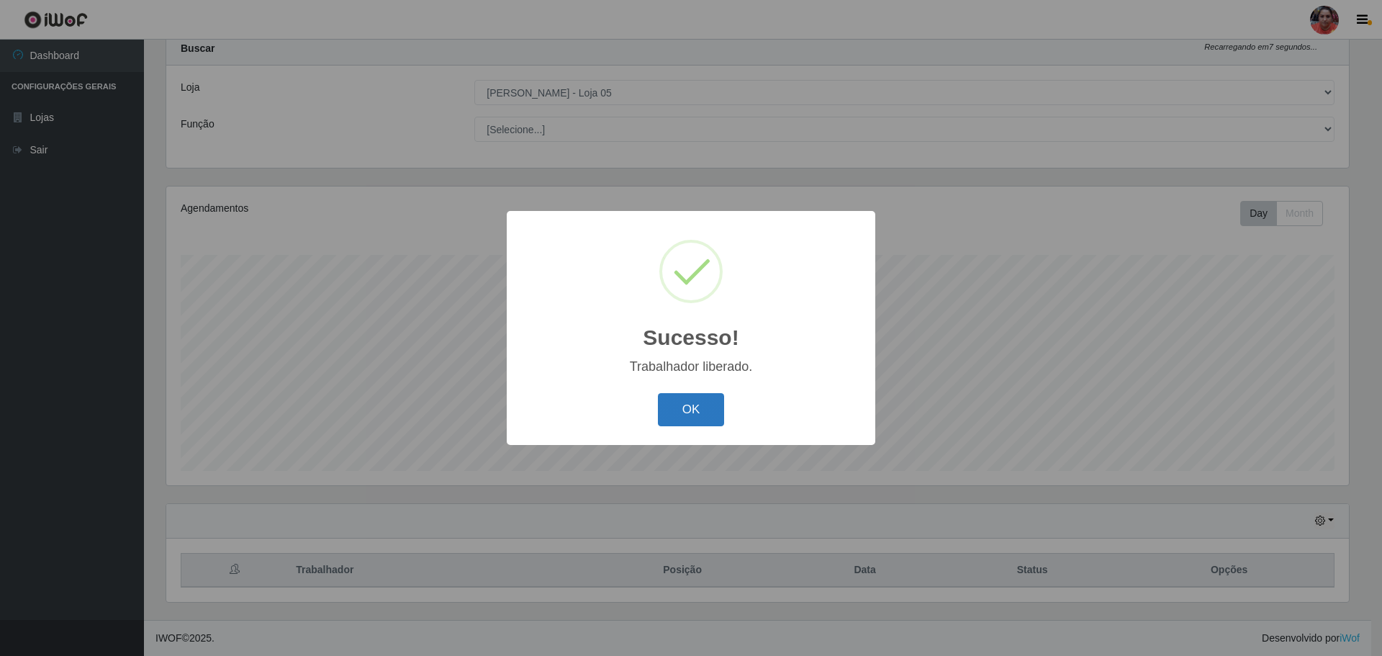
click at [691, 413] on button "OK" at bounding box center [691, 410] width 67 height 34
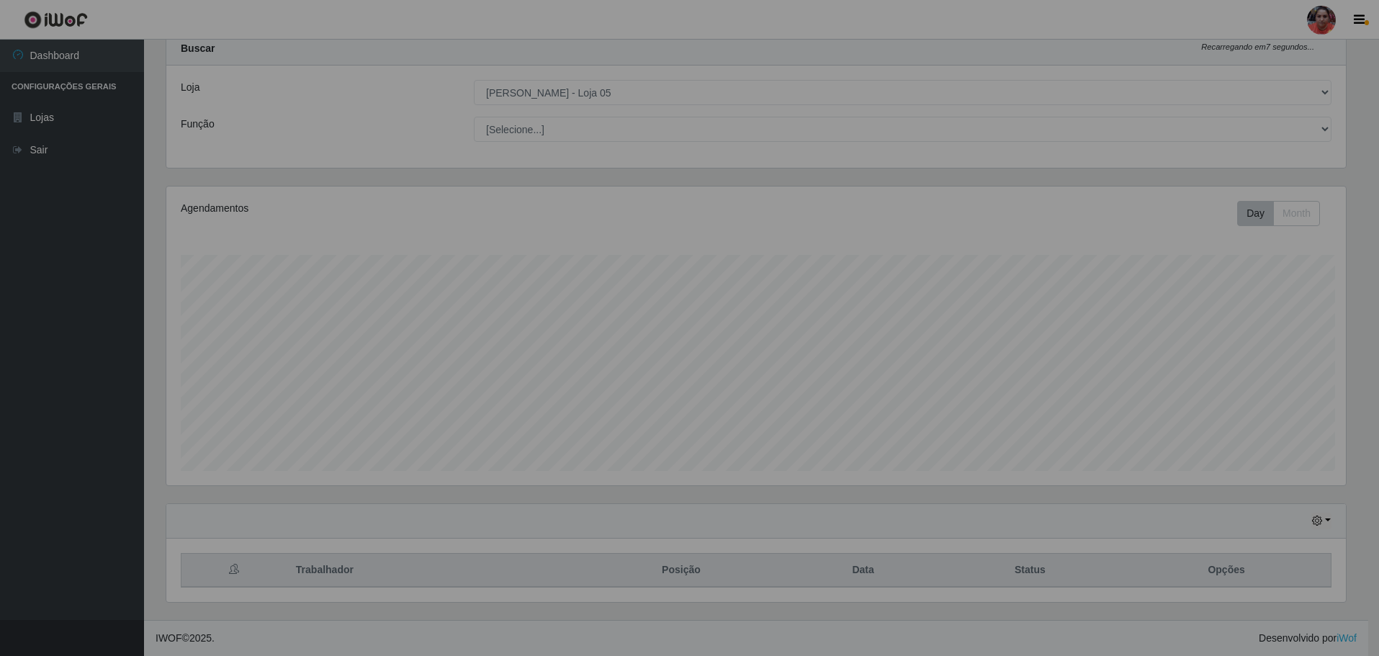
scroll to position [719663, 718771]
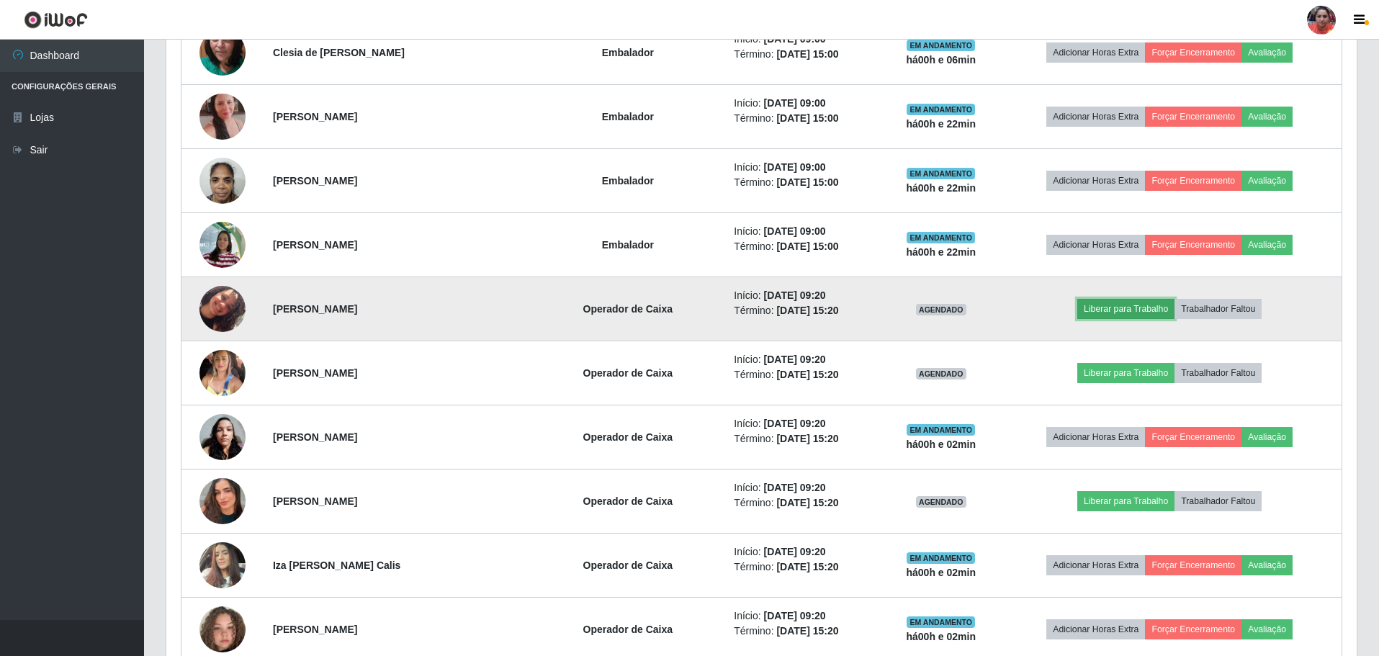
click at [1148, 313] on button "Liberar para Trabalho" at bounding box center [1125, 309] width 97 height 20
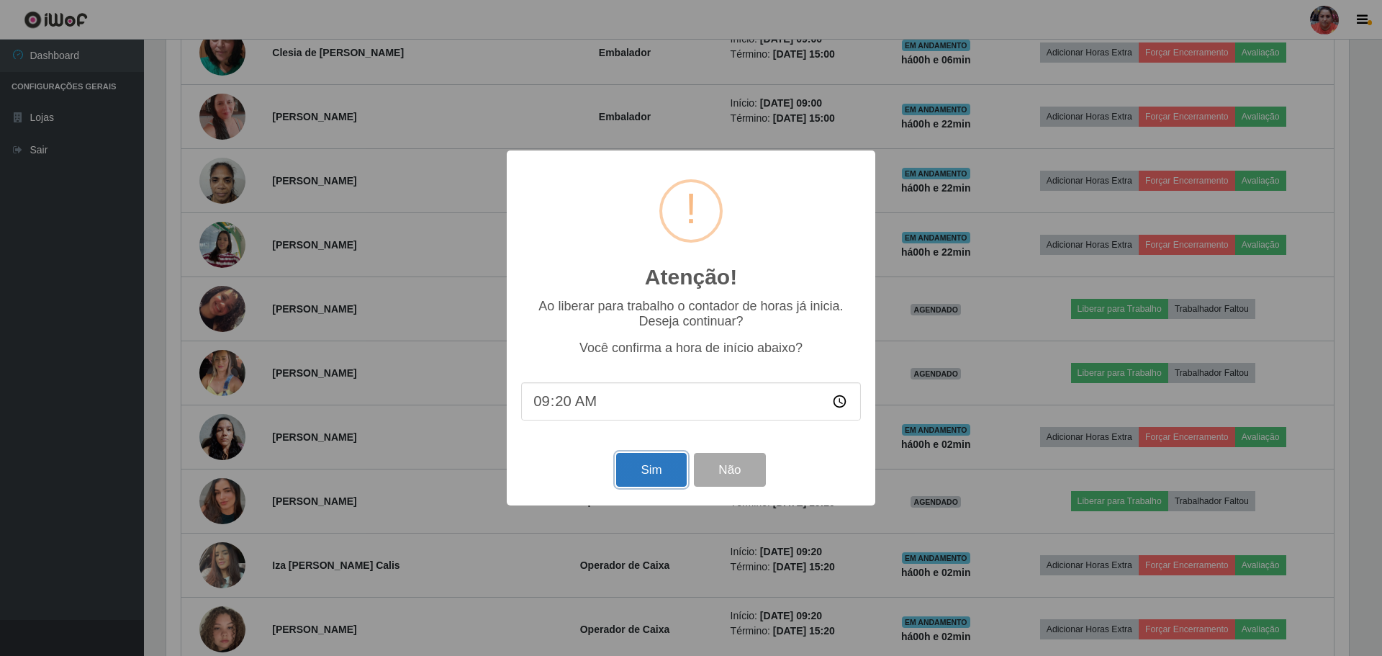
click at [648, 477] on button "Sim" at bounding box center [651, 470] width 70 height 34
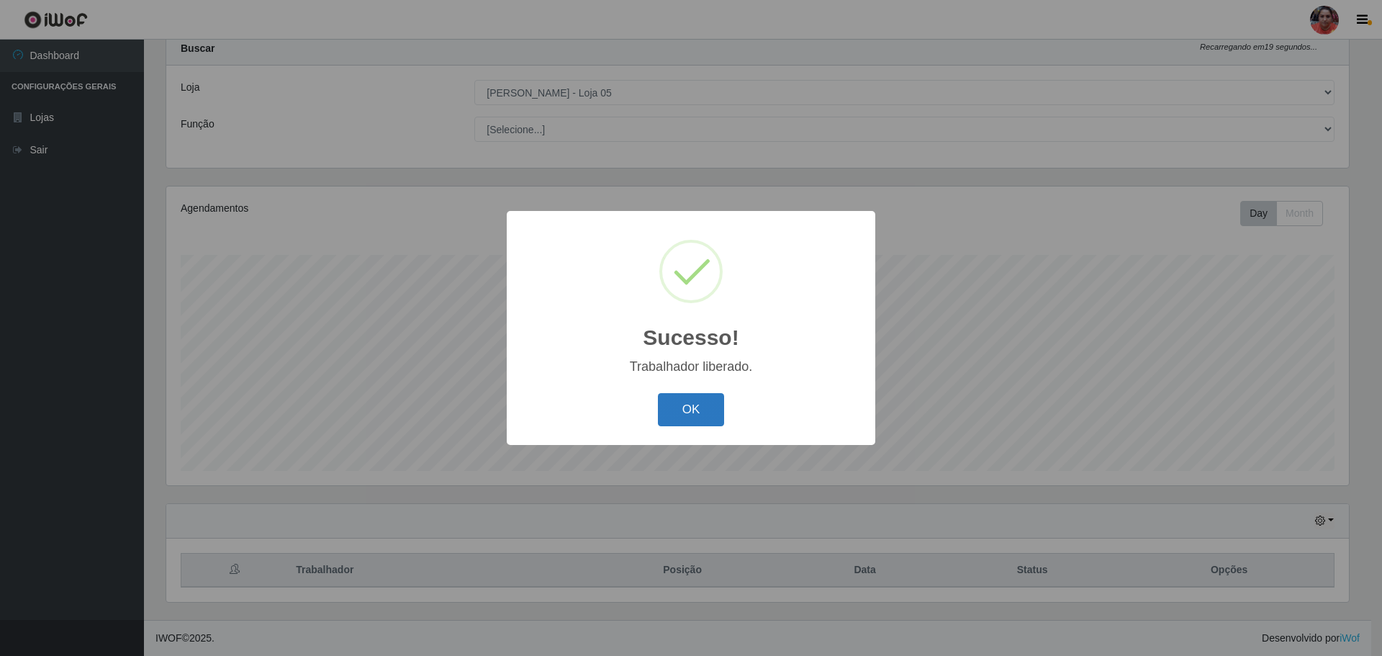
click at [697, 419] on button "OK" at bounding box center [691, 410] width 67 height 34
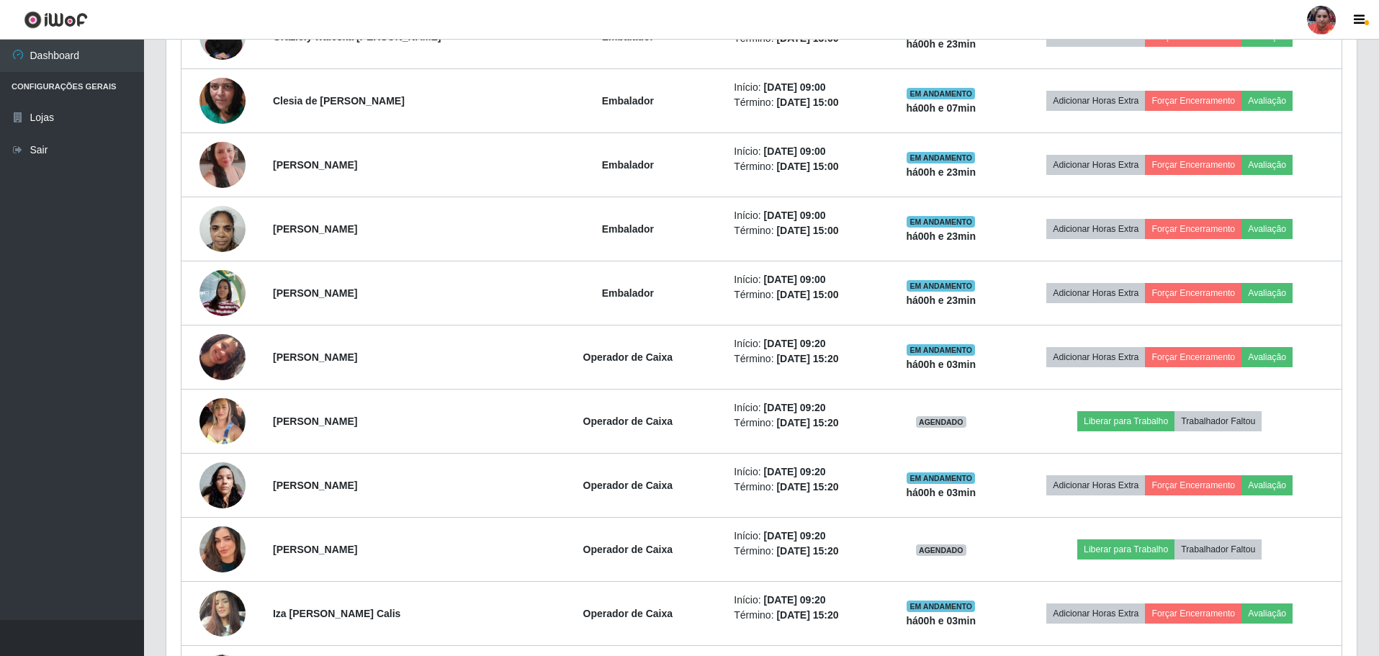
scroll to position [1772, 0]
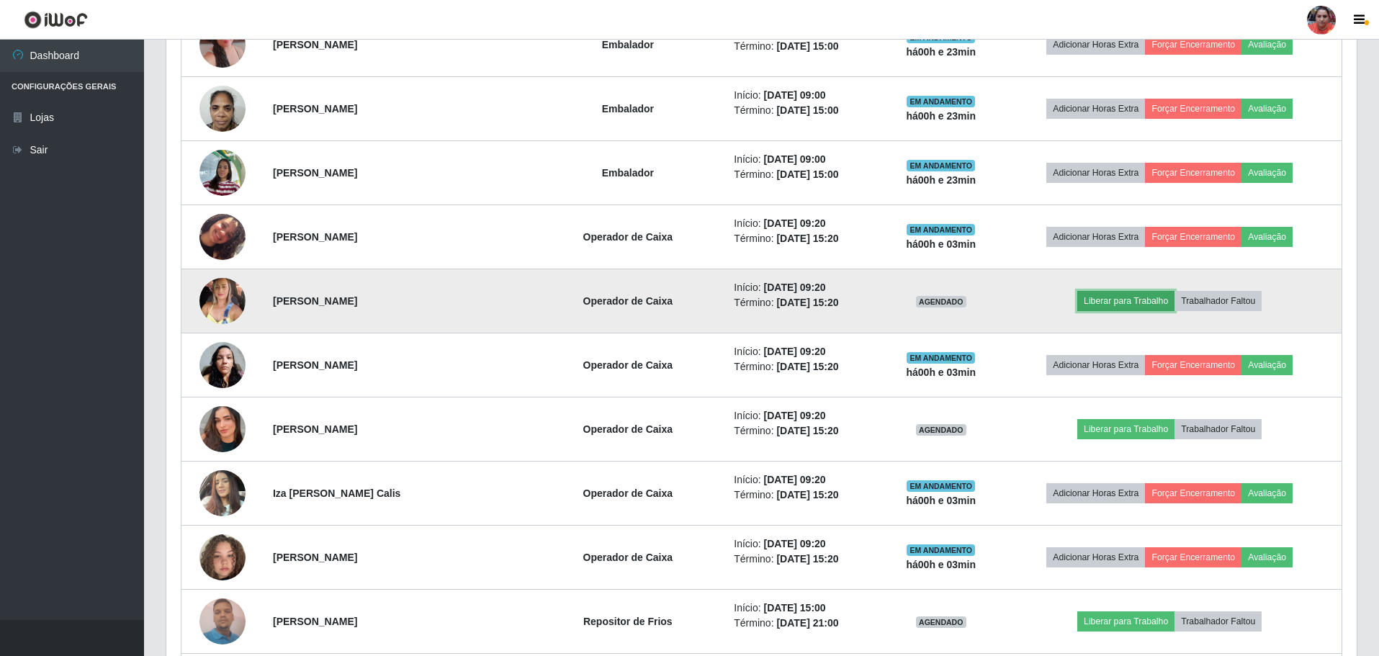
click at [1103, 302] on button "Liberar para Trabalho" at bounding box center [1125, 301] width 97 height 20
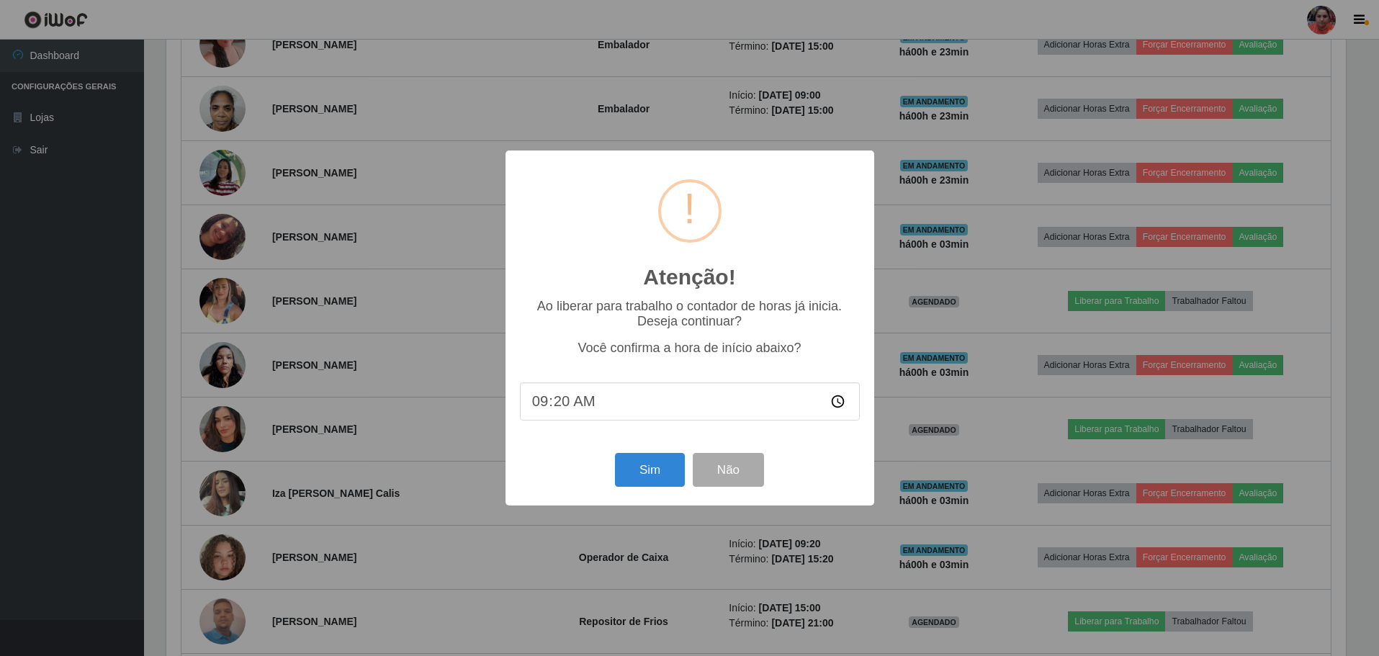
scroll to position [299, 1183]
click at [657, 467] on button "Sim" at bounding box center [651, 470] width 70 height 34
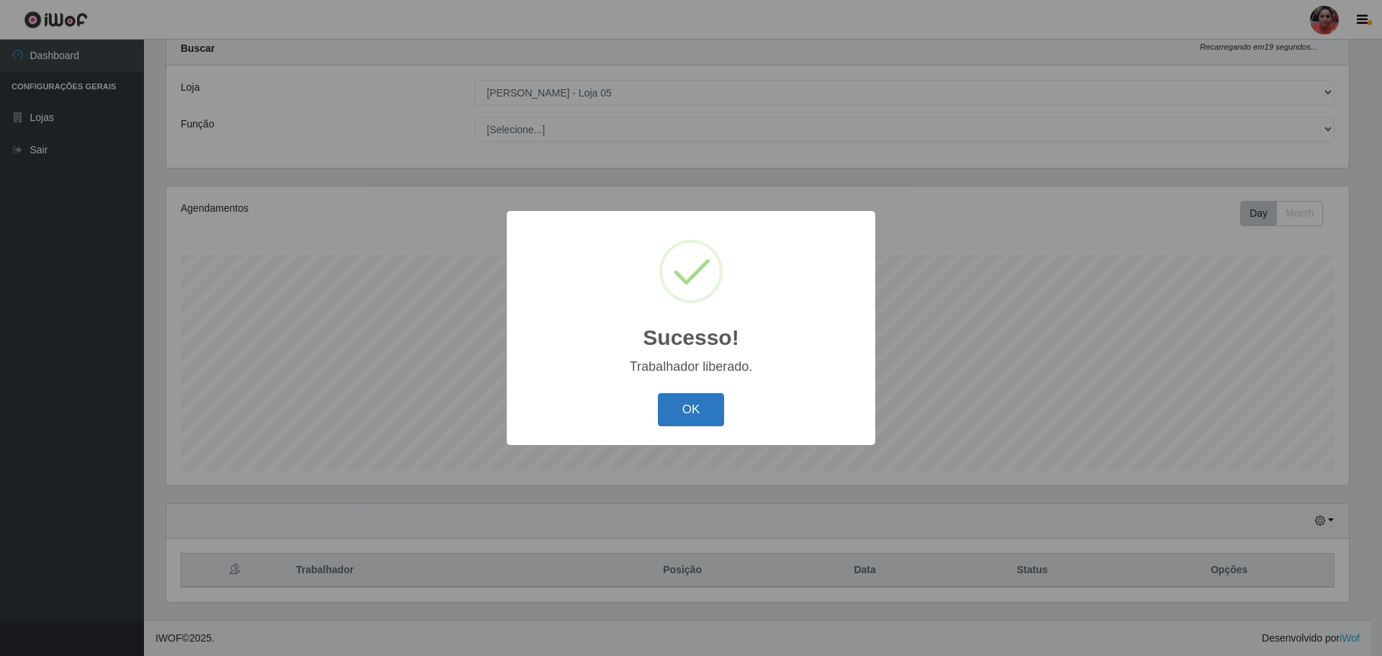
click at [685, 400] on button "OK" at bounding box center [691, 410] width 67 height 34
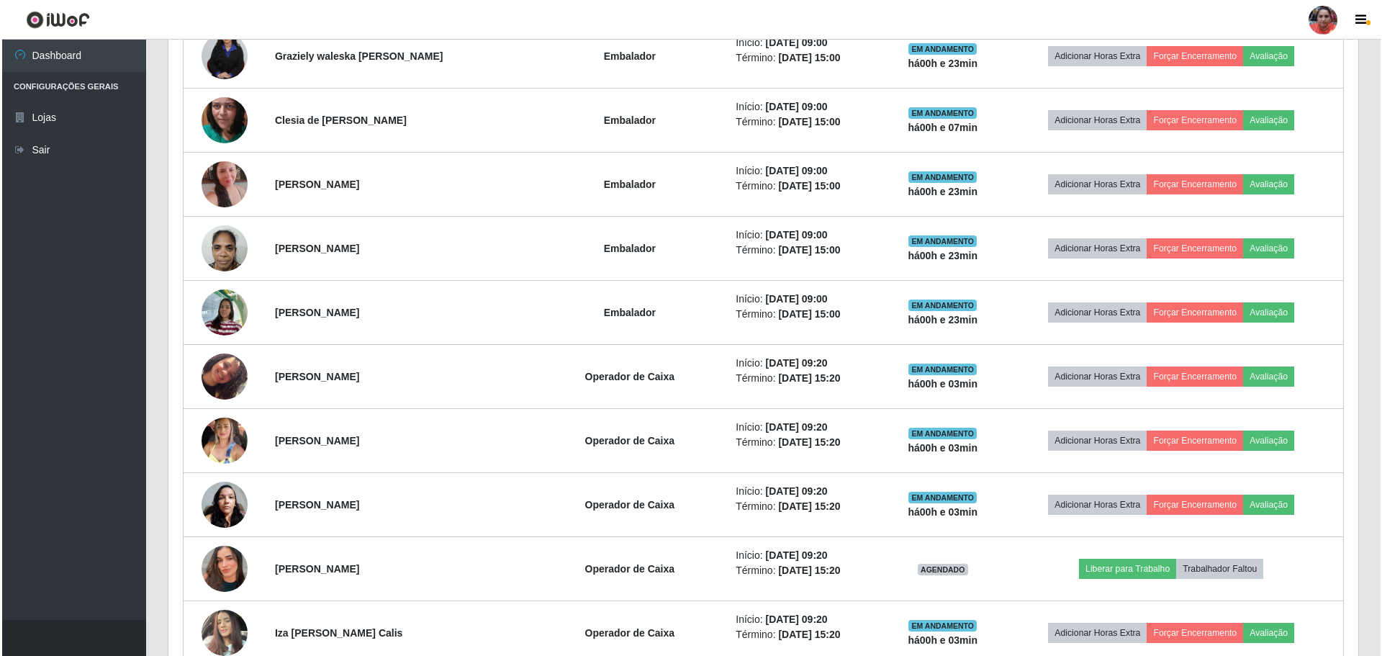
scroll to position [1844, 0]
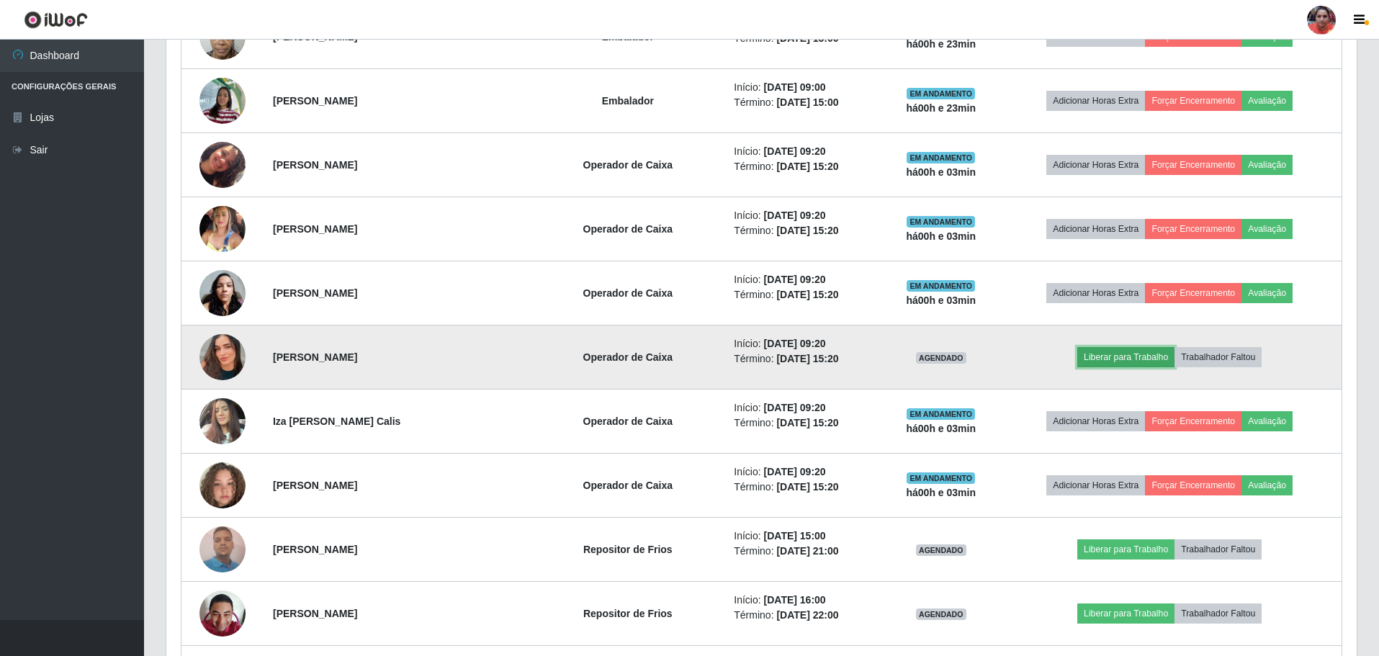
click at [1126, 357] on button "Liberar para Trabalho" at bounding box center [1125, 357] width 97 height 20
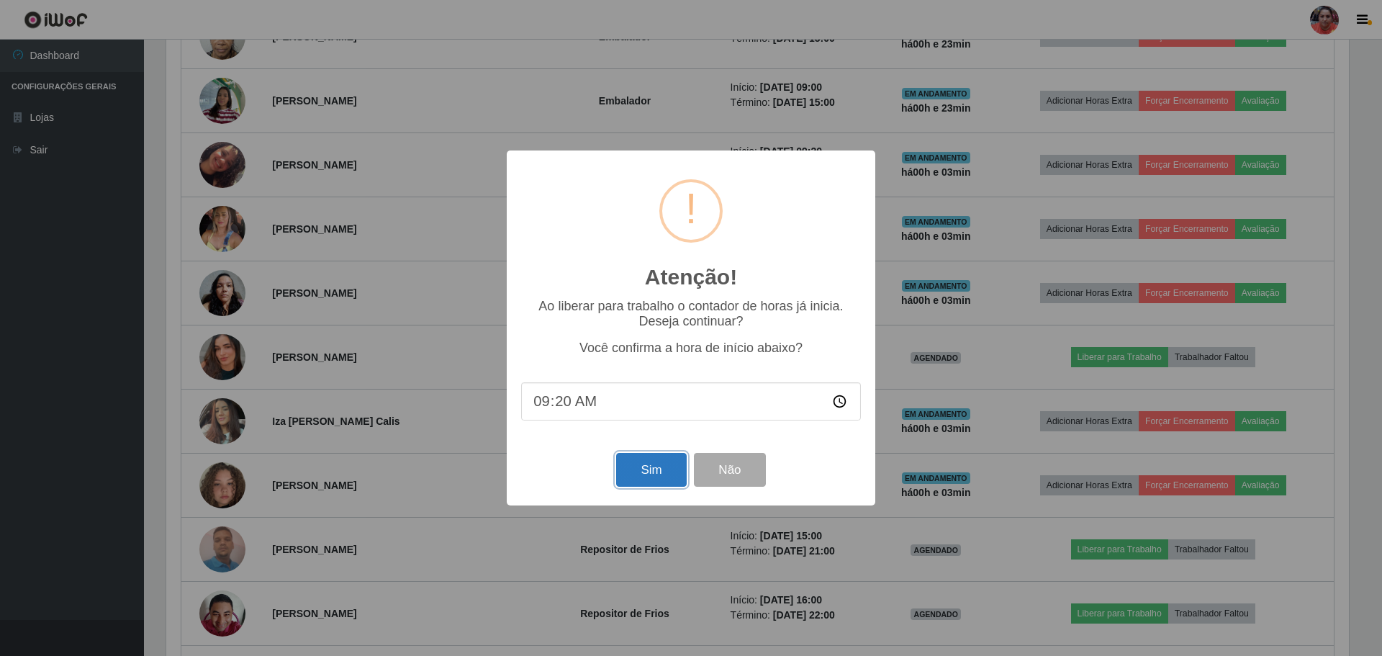
click at [624, 474] on button "Sim" at bounding box center [651, 470] width 70 height 34
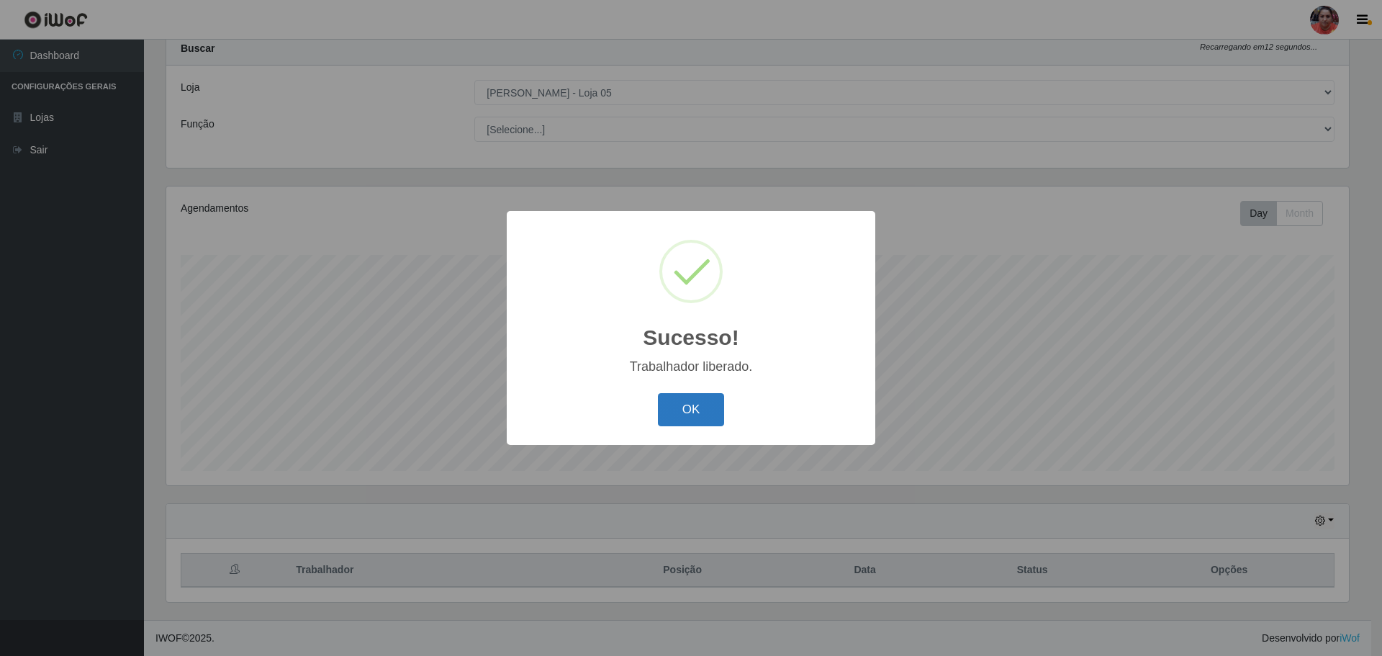
click at [678, 412] on button "OK" at bounding box center [691, 410] width 67 height 34
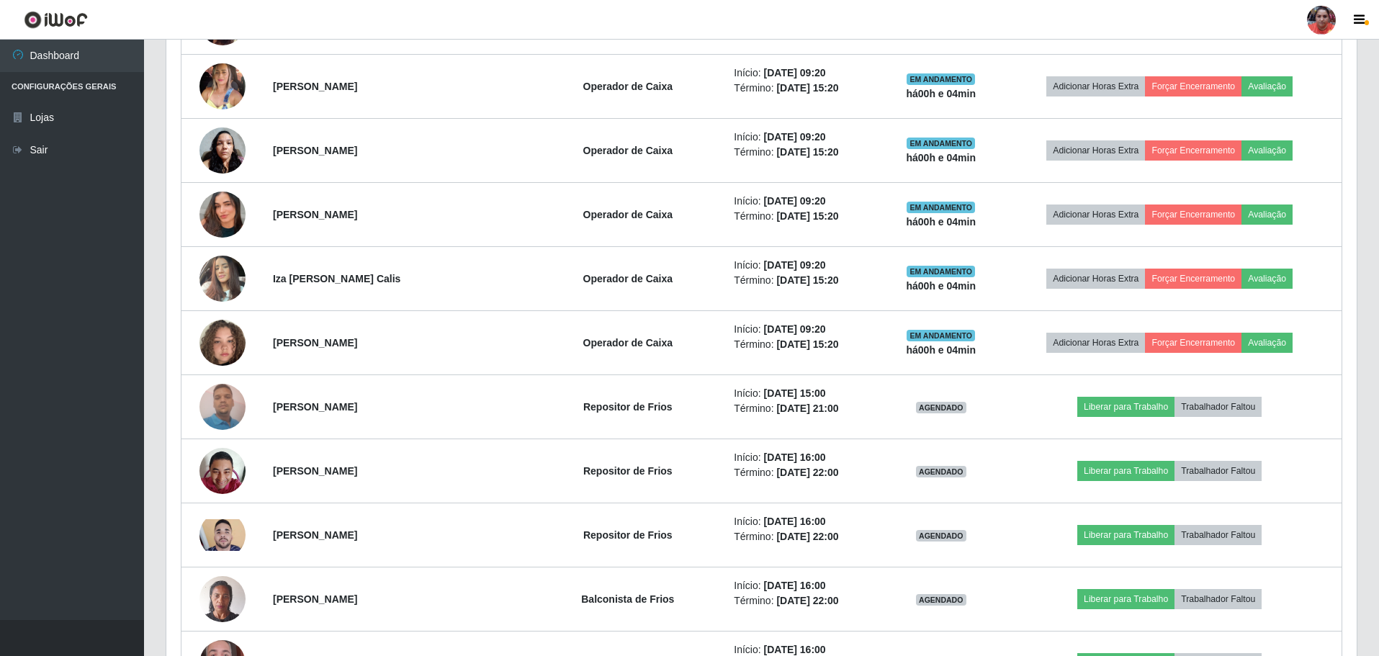
scroll to position [2132, 0]
